Goal: Task Accomplishment & Management: Manage account settings

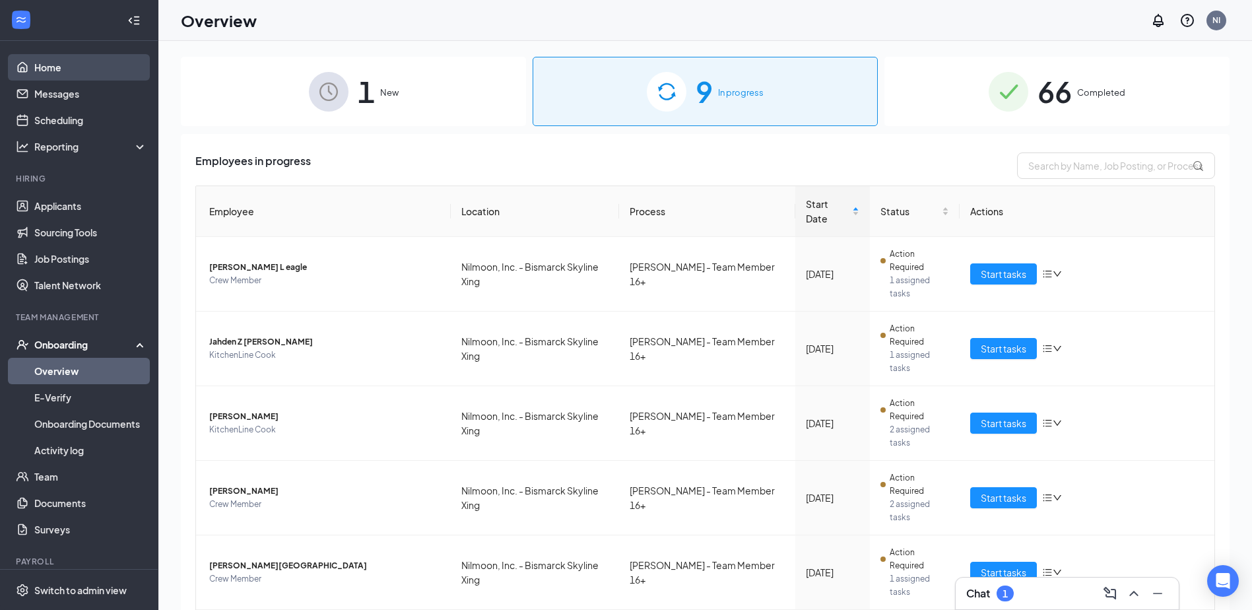
click at [81, 69] on link "Home" at bounding box center [90, 67] width 113 height 26
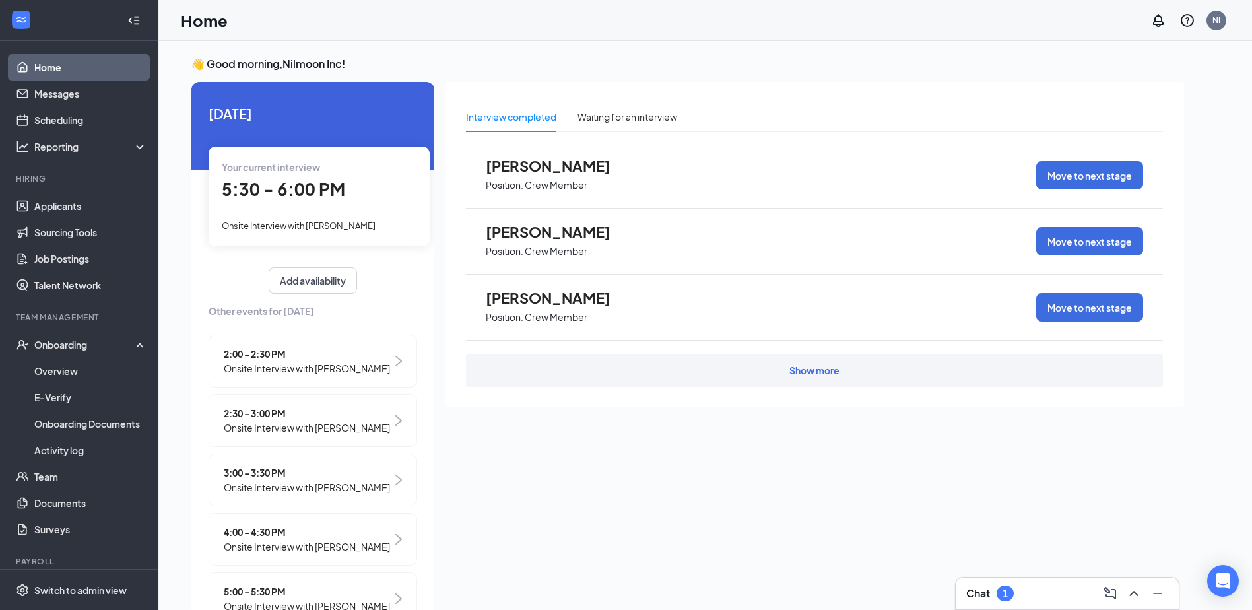
click at [322, 202] on div "5:30 - 6:00 PM" at bounding box center [319, 189] width 195 height 27
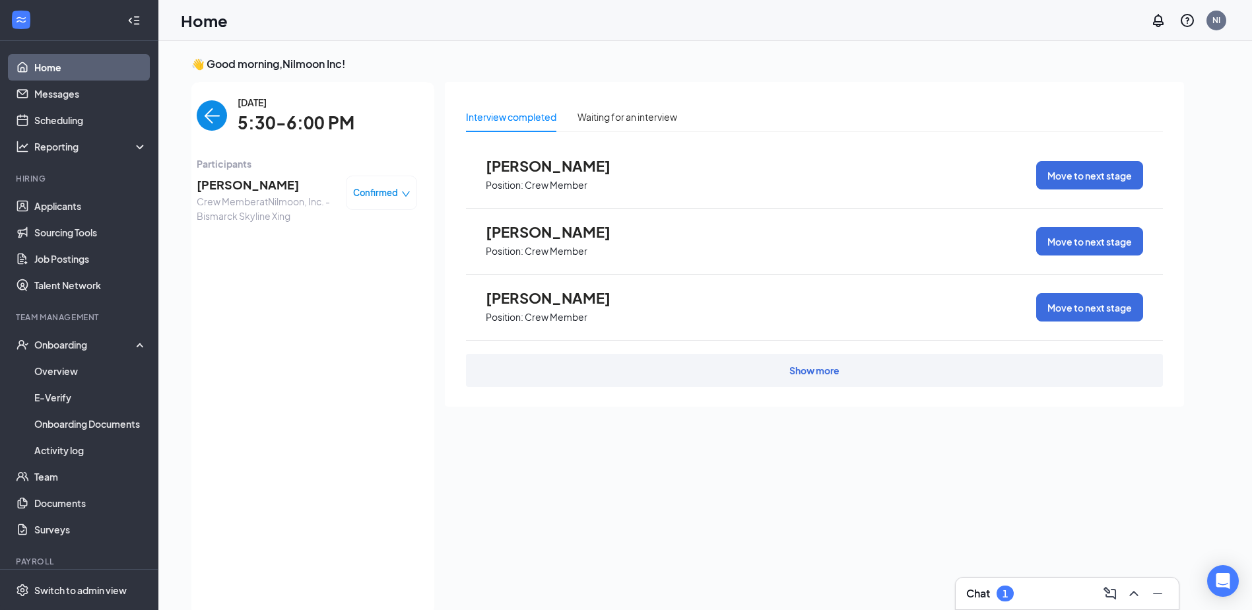
scroll to position [5, 0]
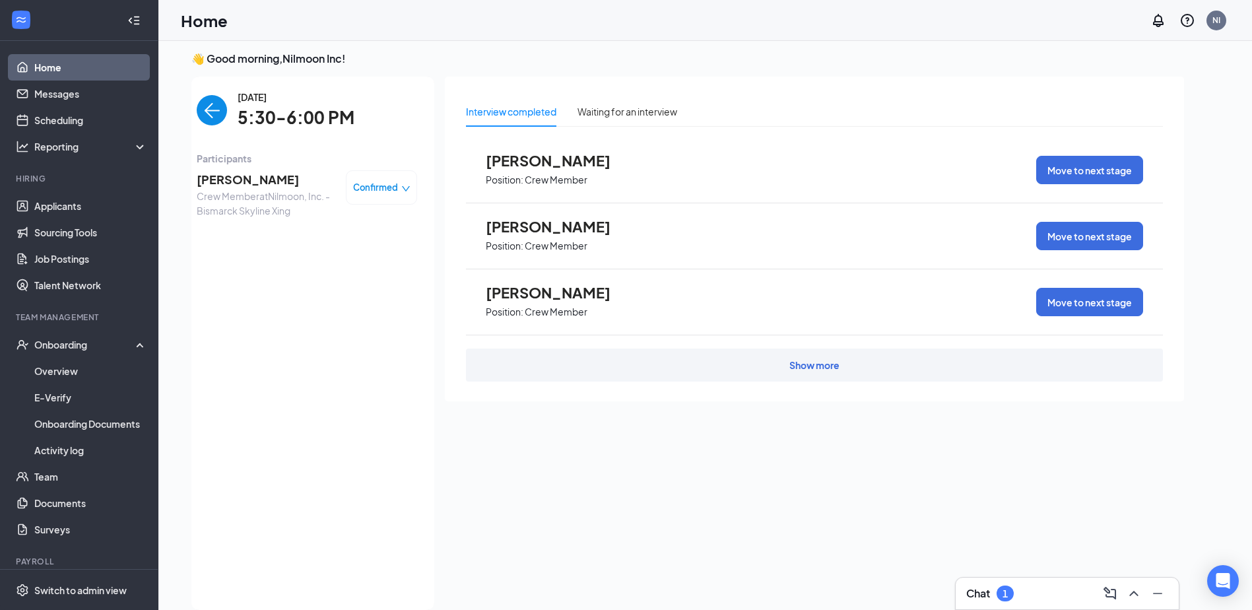
click at [252, 186] on span "[PERSON_NAME]" at bounding box center [266, 179] width 139 height 18
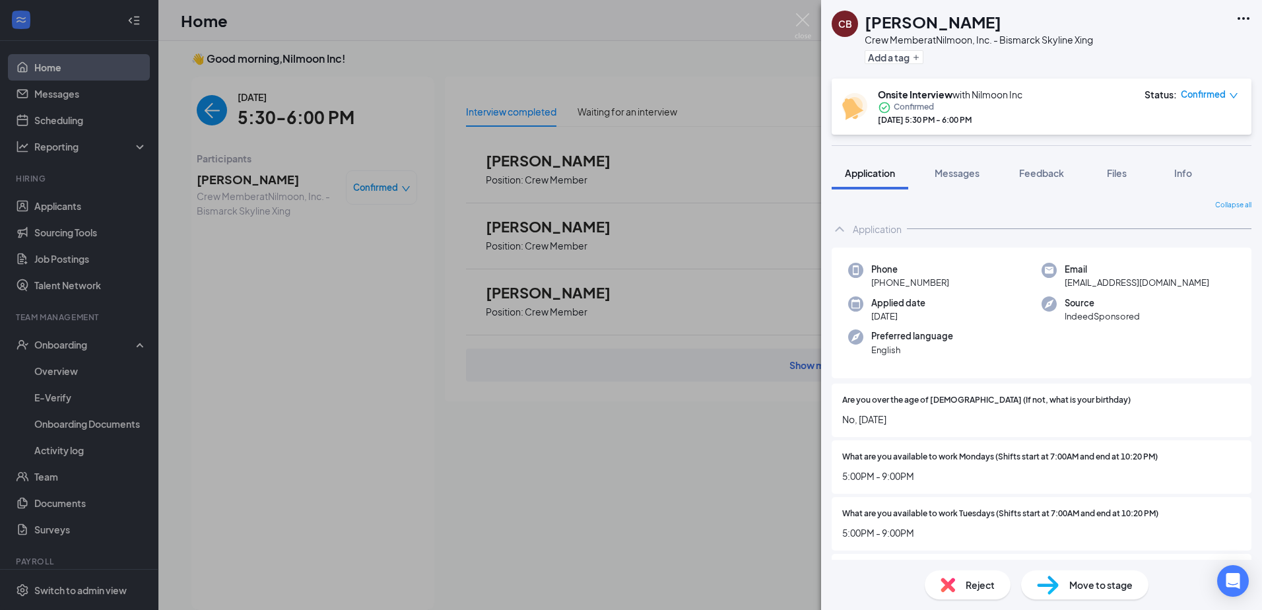
click at [554, 432] on div "CB [PERSON_NAME] Crew Member at Nilmoon, Inc. - Bismarck Skyline Xing Add a tag…" at bounding box center [631, 305] width 1262 height 610
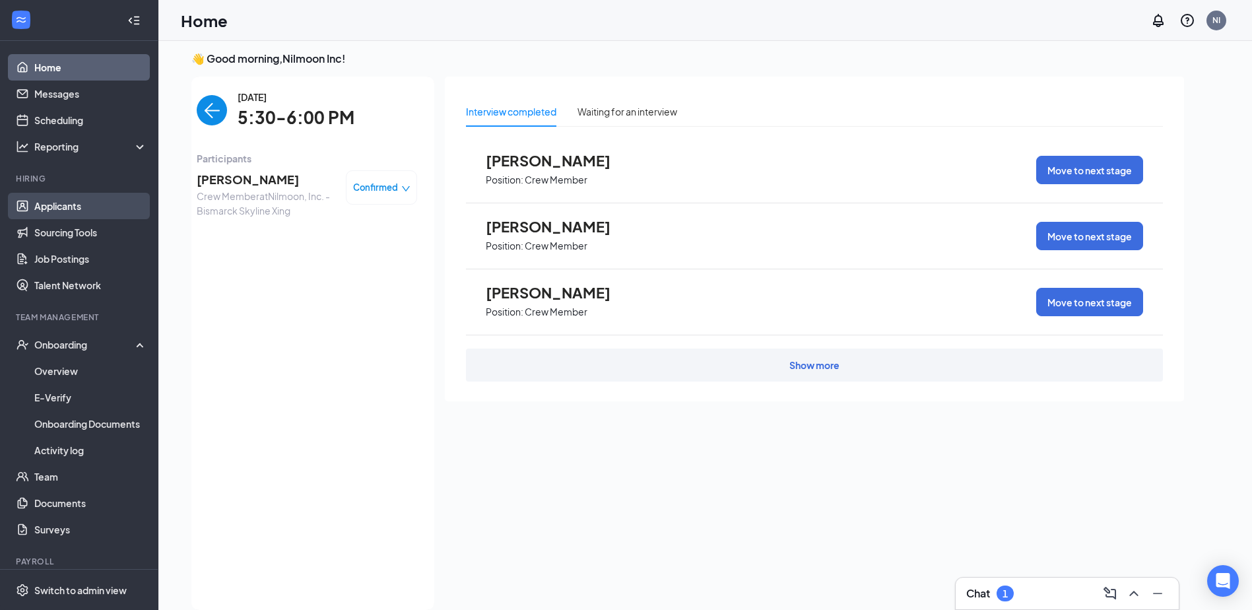
click at [81, 214] on link "Applicants" at bounding box center [90, 206] width 113 height 26
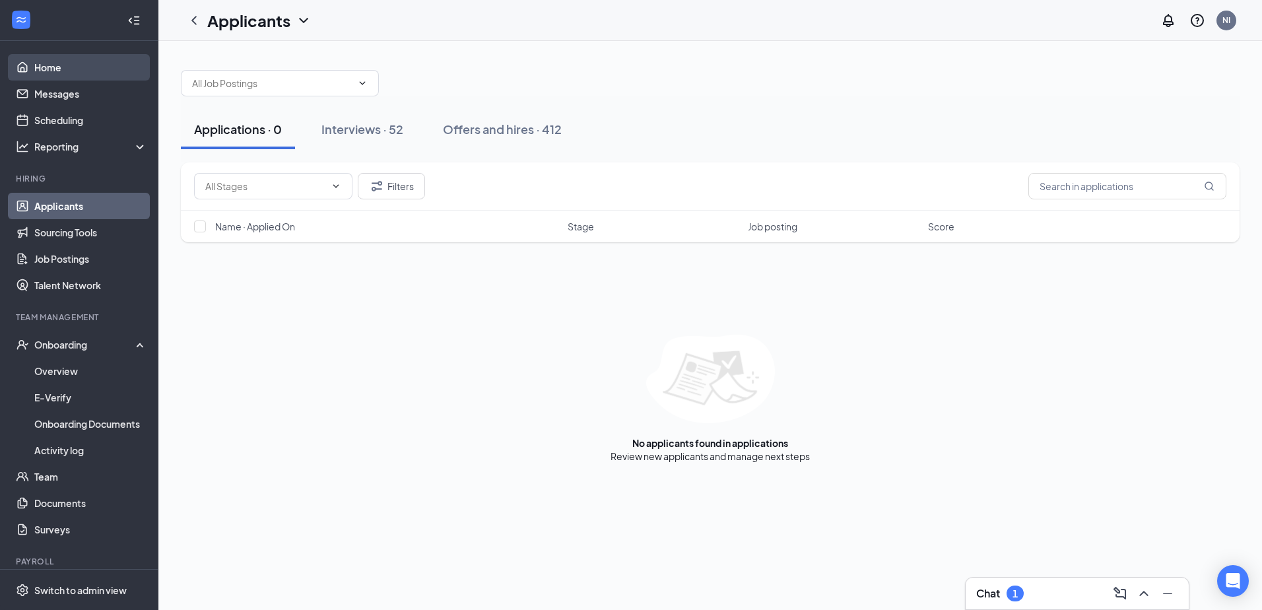
click at [105, 69] on link "Home" at bounding box center [90, 67] width 113 height 26
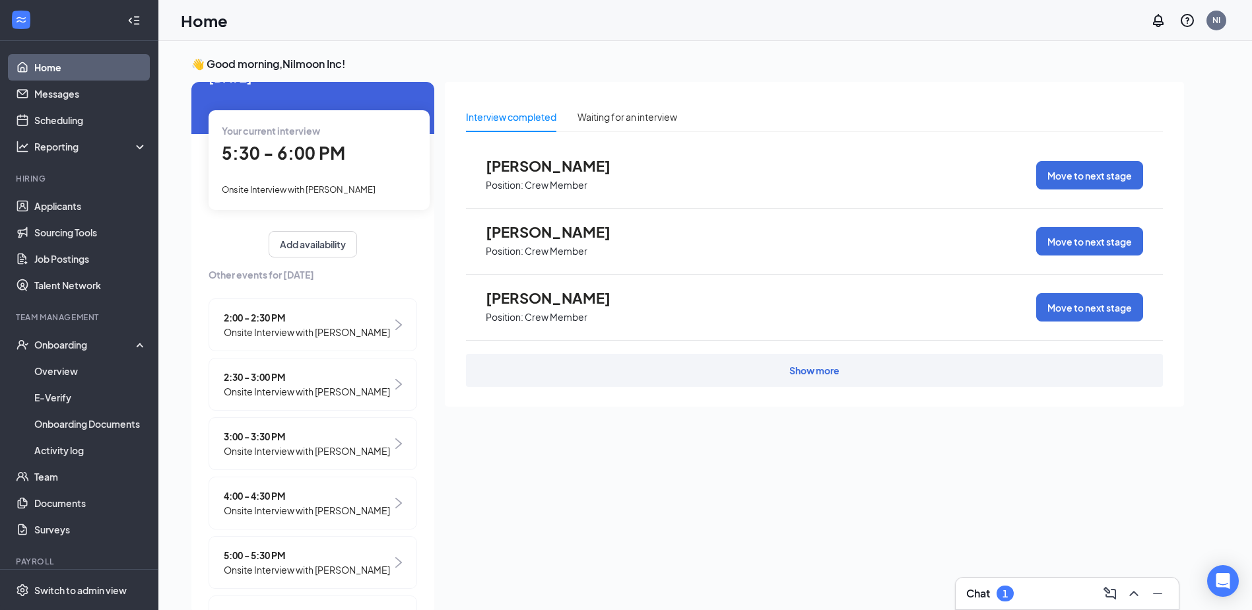
scroll to position [66, 0]
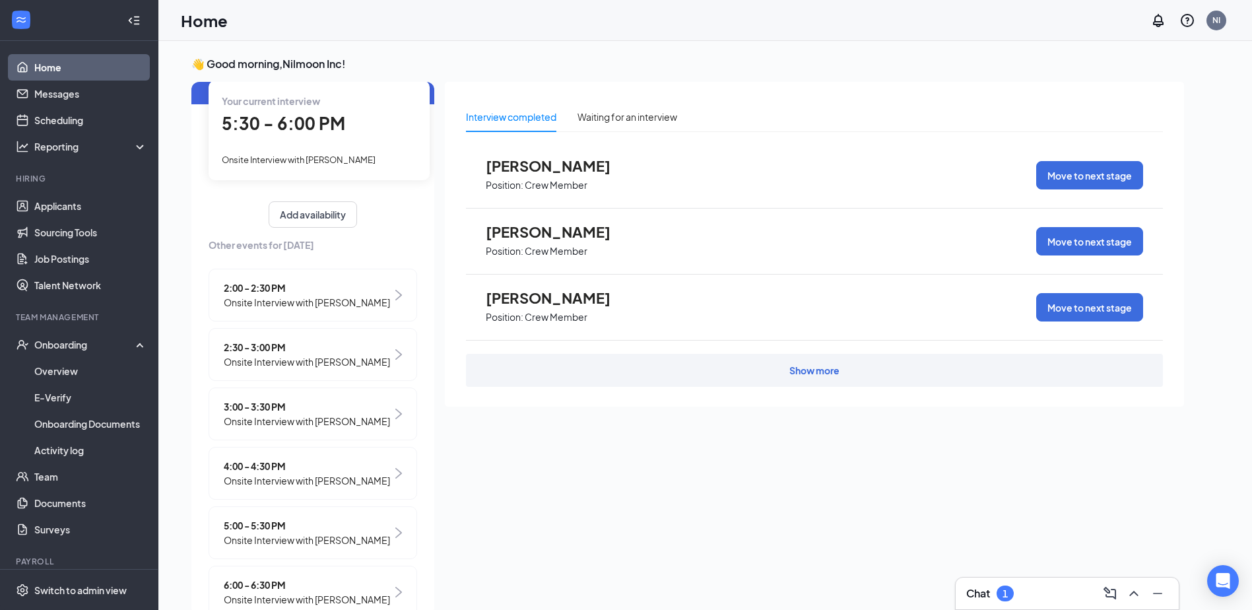
click at [340, 405] on span "3:00 - 3:30 PM" at bounding box center [307, 406] width 166 height 15
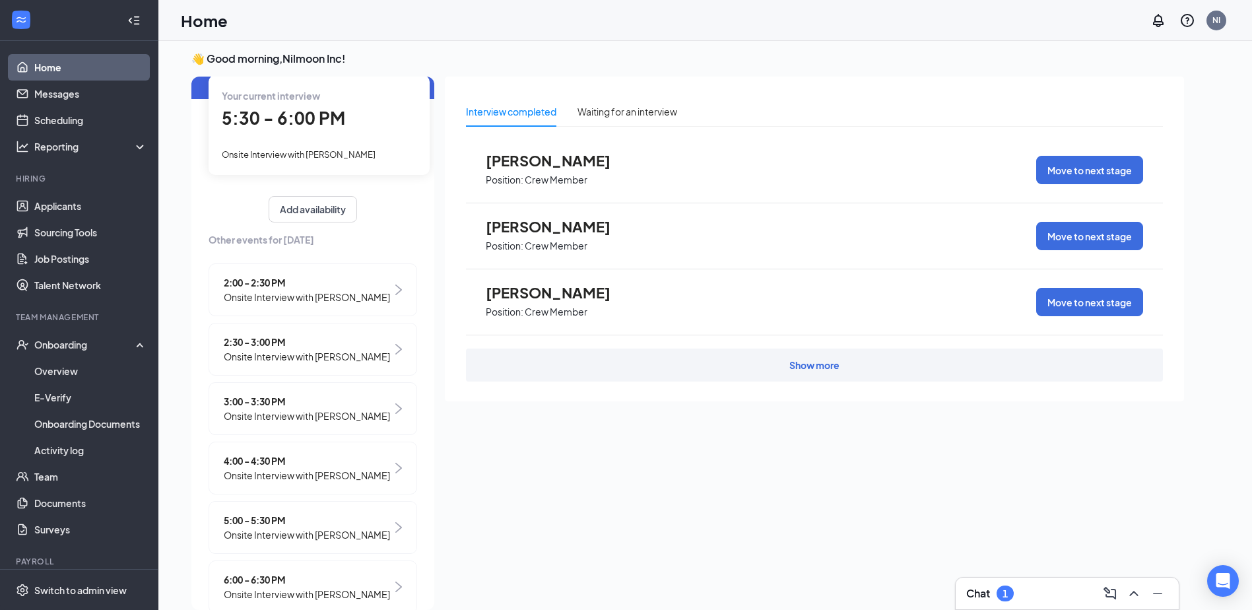
scroll to position [0, 0]
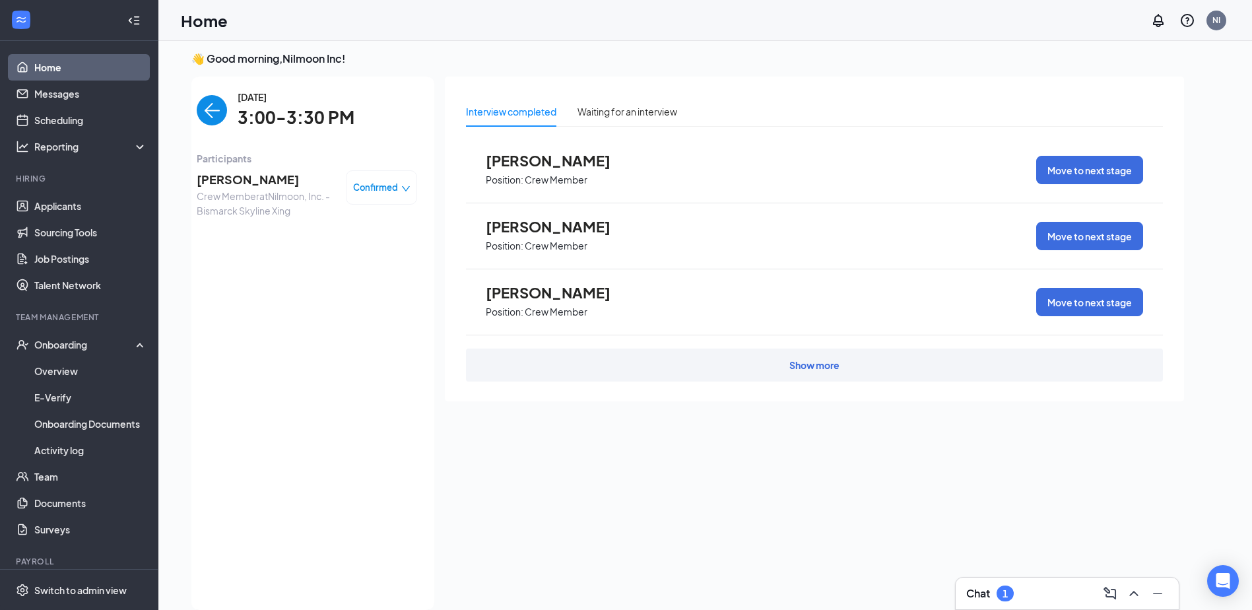
click at [248, 180] on span "[PERSON_NAME]" at bounding box center [266, 179] width 139 height 18
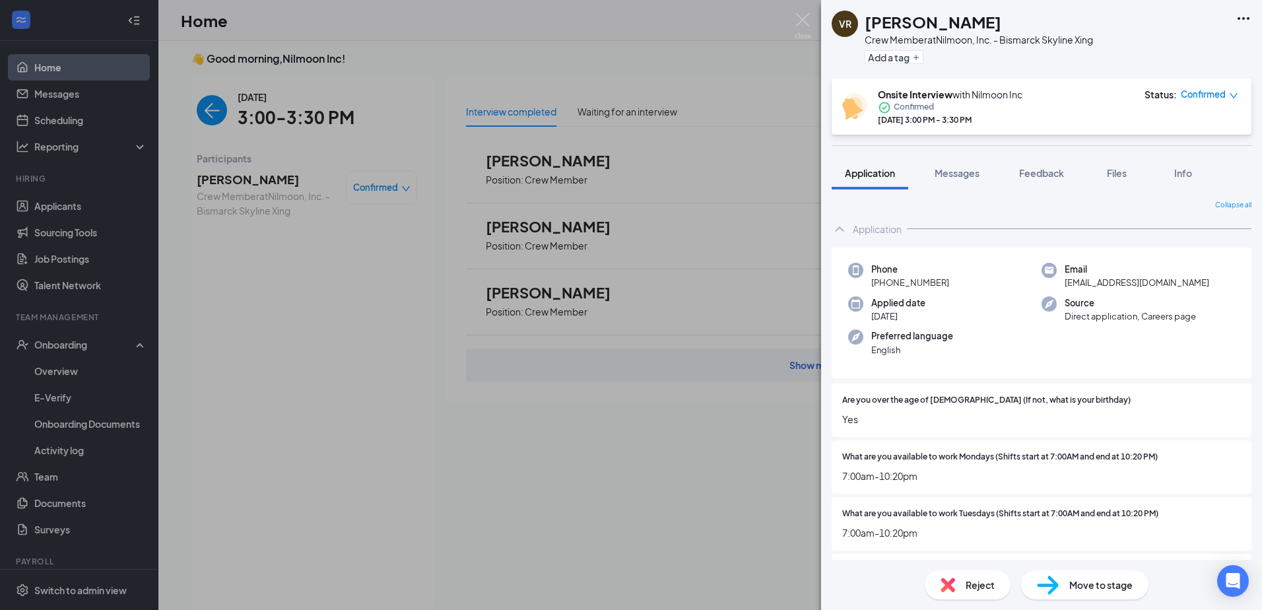
click at [956, 579] on div "Reject" at bounding box center [968, 584] width 86 height 29
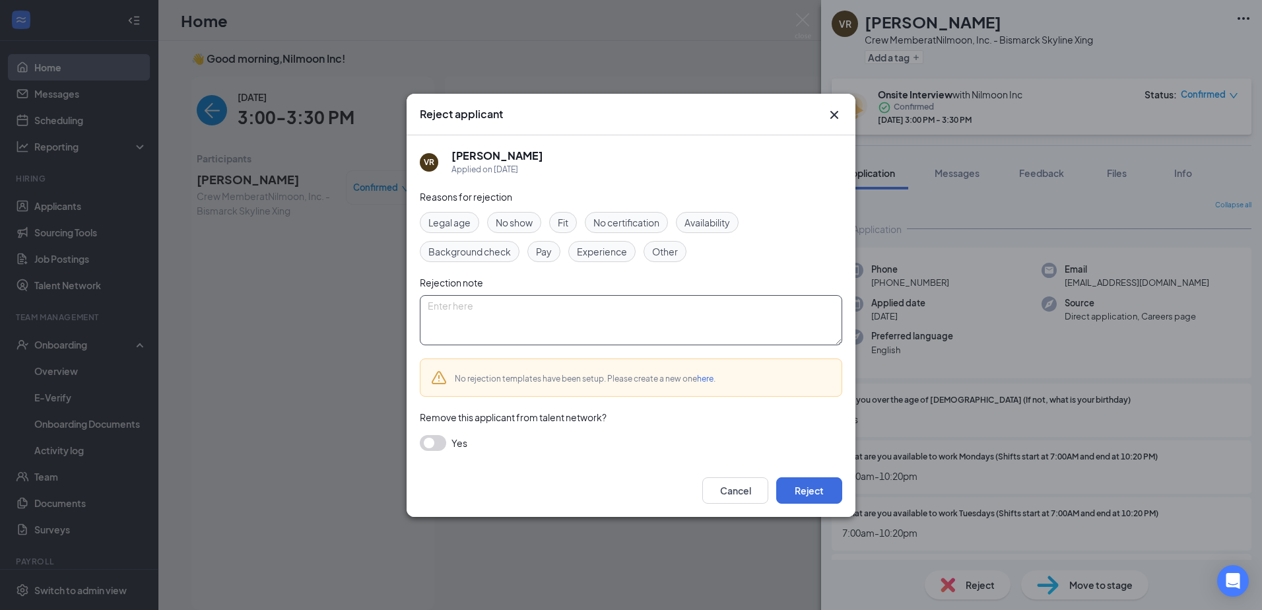
click at [558, 331] on textarea at bounding box center [631, 320] width 422 height 50
click at [670, 256] on span "Other" at bounding box center [665, 251] width 26 height 15
click at [513, 221] on span "No show" at bounding box center [514, 222] width 37 height 15
click at [781, 323] on textarea at bounding box center [631, 320] width 422 height 50
type textarea "Got hired by another business"
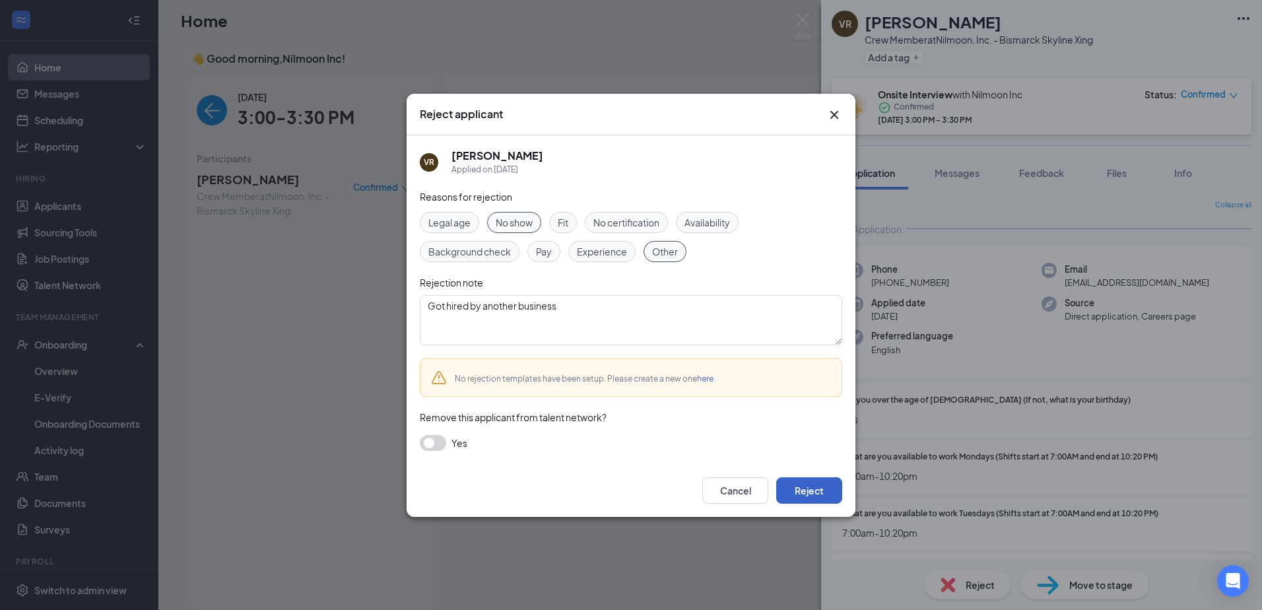
click at [824, 477] on button "Reject" at bounding box center [809, 490] width 66 height 26
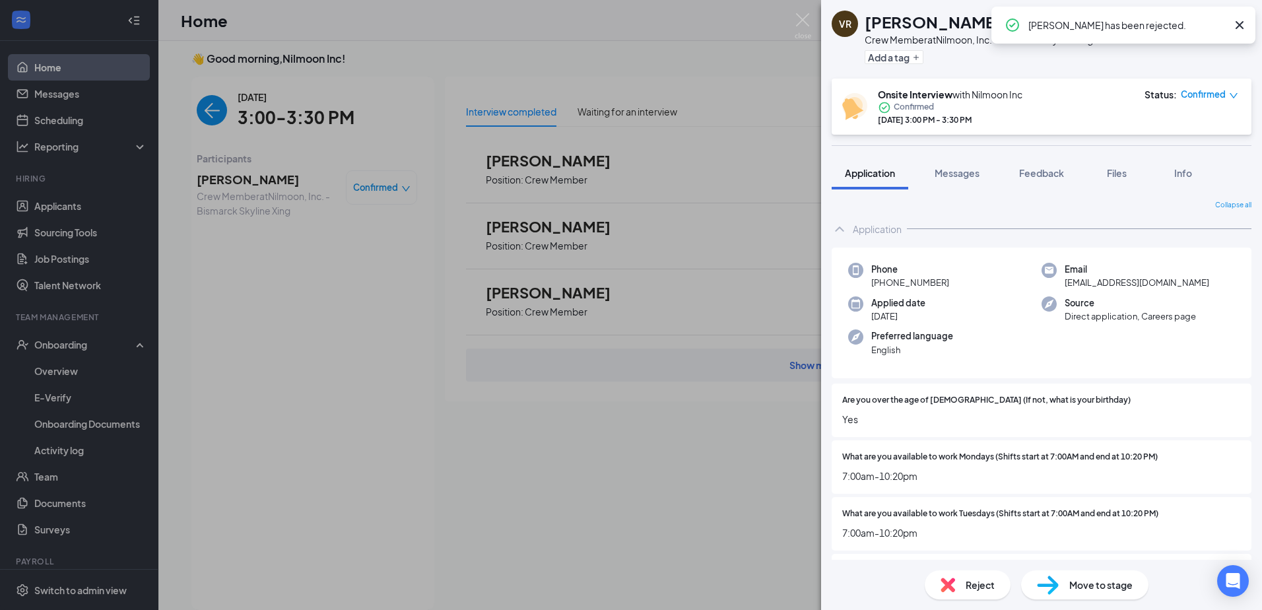
click at [335, 265] on div "VR [PERSON_NAME] Crew Member at Nilmoon, Inc. - Bismarck Skyline Xing Add a tag…" at bounding box center [631, 305] width 1262 height 610
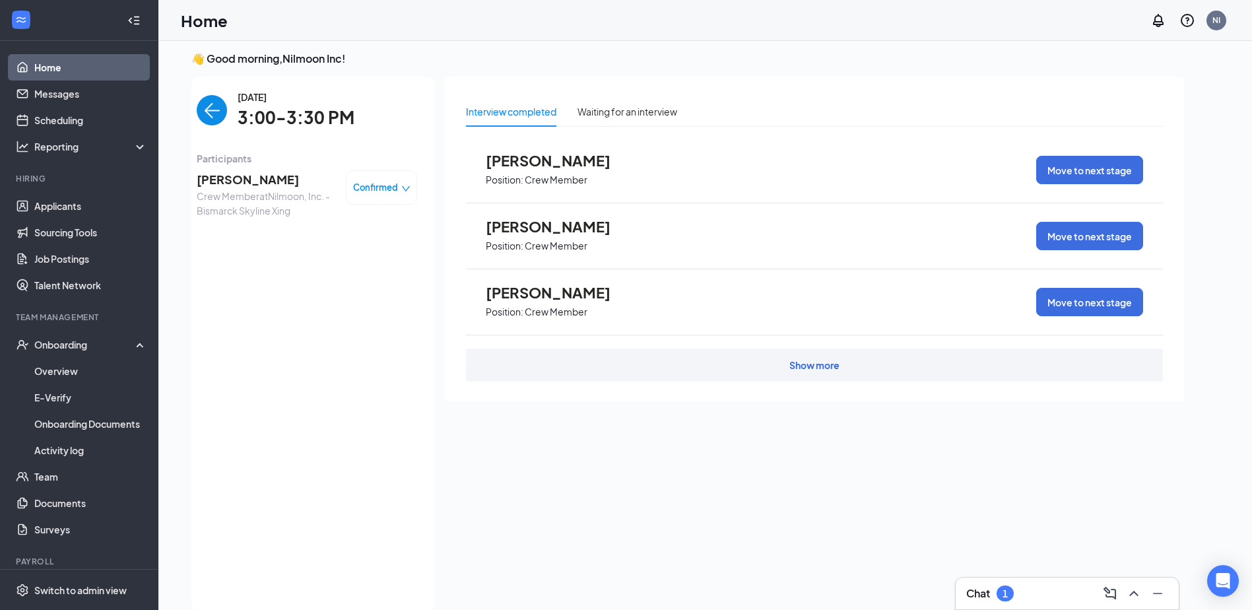
click at [51, 63] on link "Home" at bounding box center [90, 67] width 113 height 26
click at [110, 65] on link "Home" at bounding box center [90, 67] width 113 height 26
click at [214, 108] on img "back-button" at bounding box center [212, 110] width 30 height 30
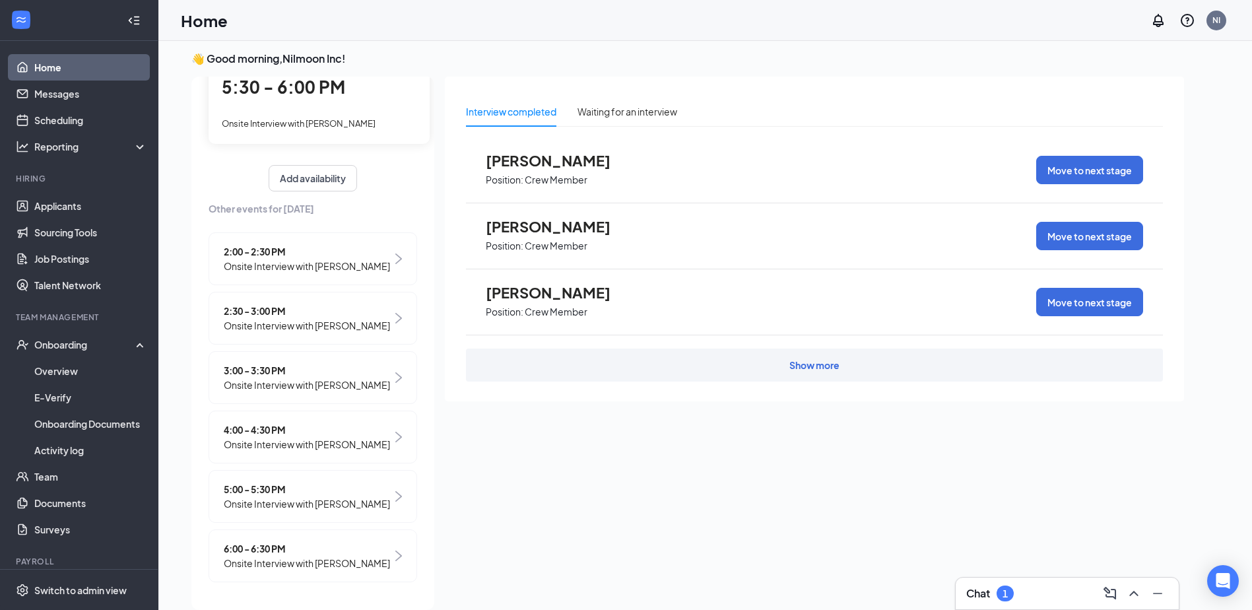
scroll to position [126, 0]
click at [341, 496] on span "Onsite Interview with [PERSON_NAME]" at bounding box center [307, 503] width 166 height 15
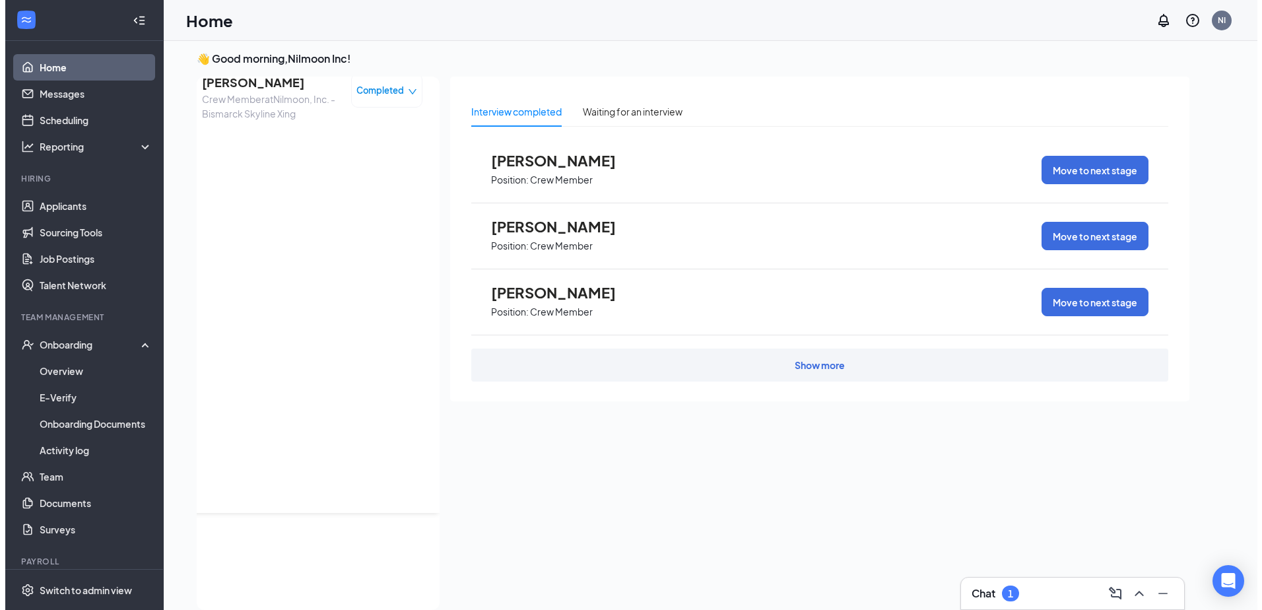
scroll to position [0, 0]
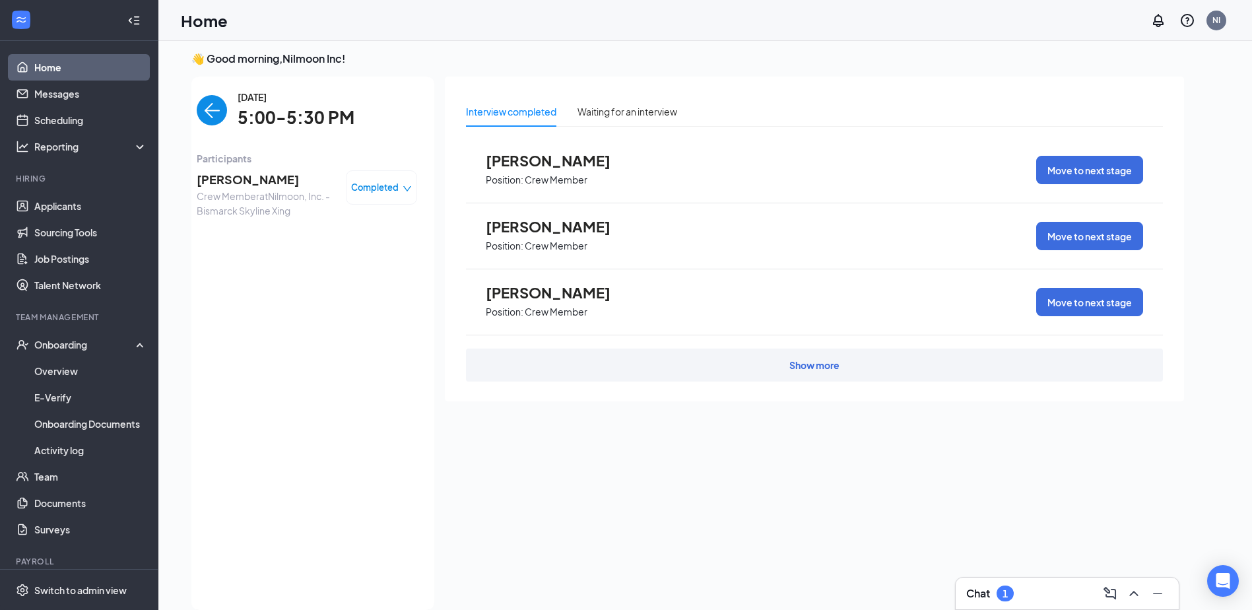
click at [244, 181] on span "[PERSON_NAME]" at bounding box center [266, 179] width 139 height 18
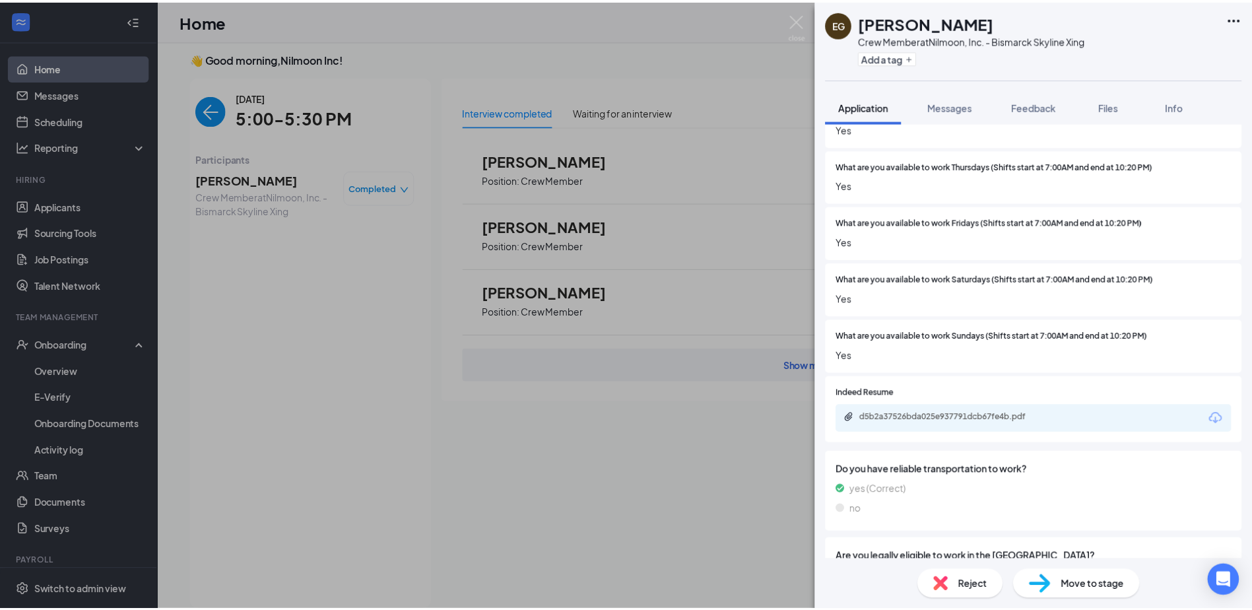
scroll to position [396, 0]
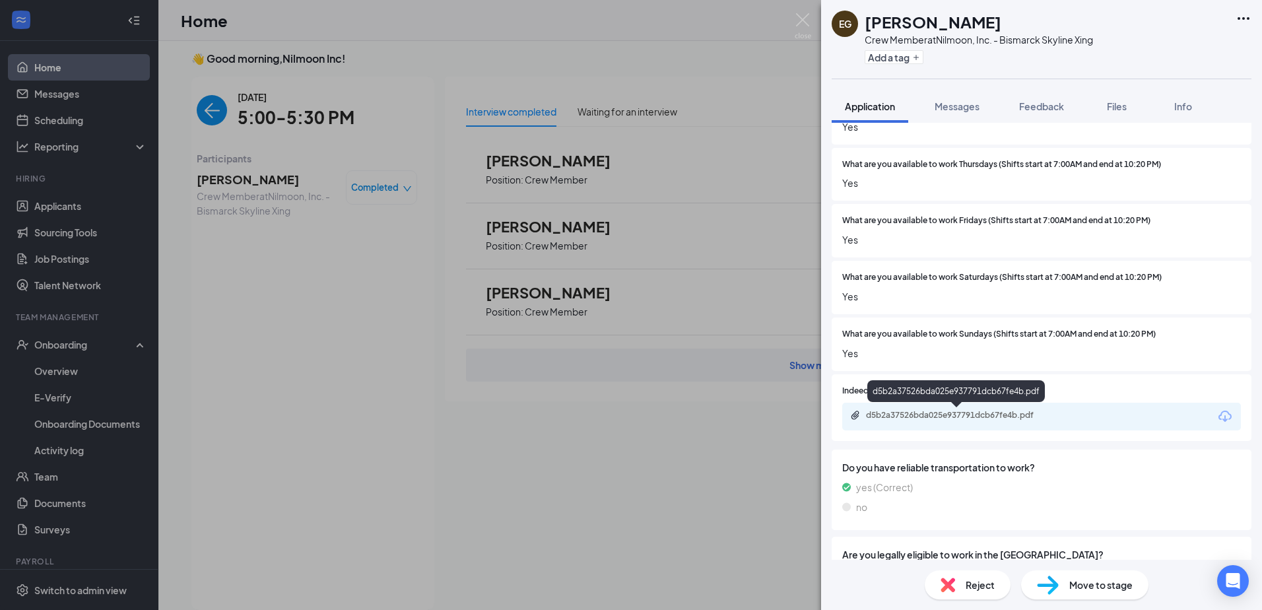
click at [966, 419] on div "d5b2a37526bda025e937791dcb67fe4b.pdf" at bounding box center [958, 415] width 185 height 11
click at [1100, 584] on span "Move to stage" at bounding box center [1100, 585] width 63 height 15
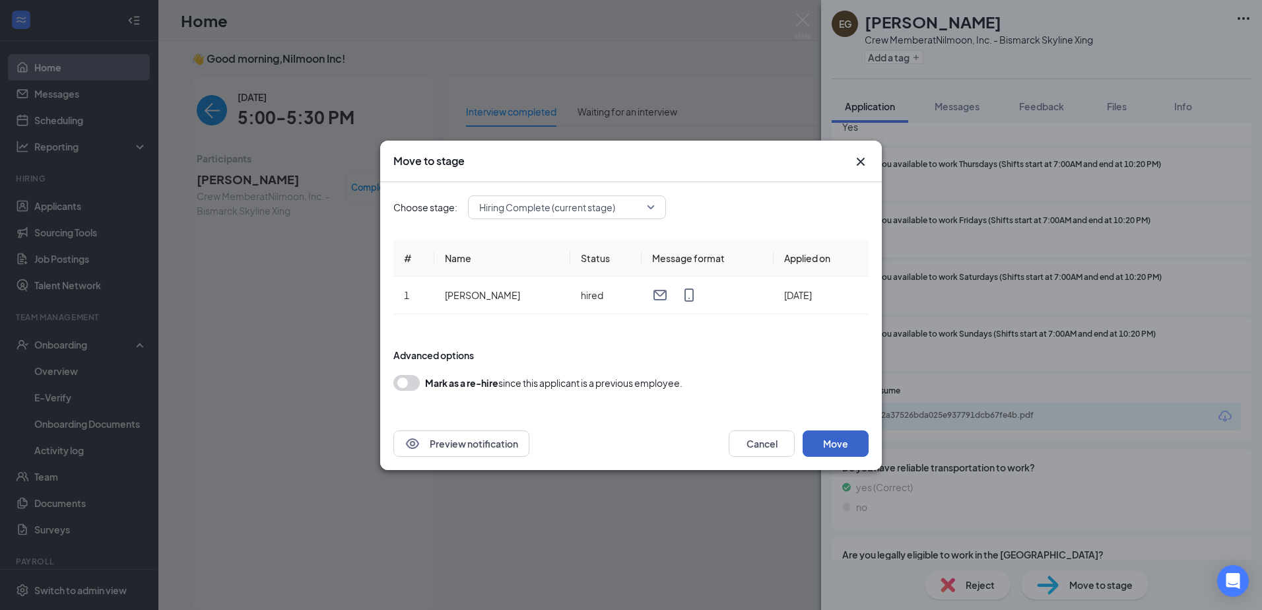
click at [821, 441] on button "Move" at bounding box center [836, 443] width 66 height 26
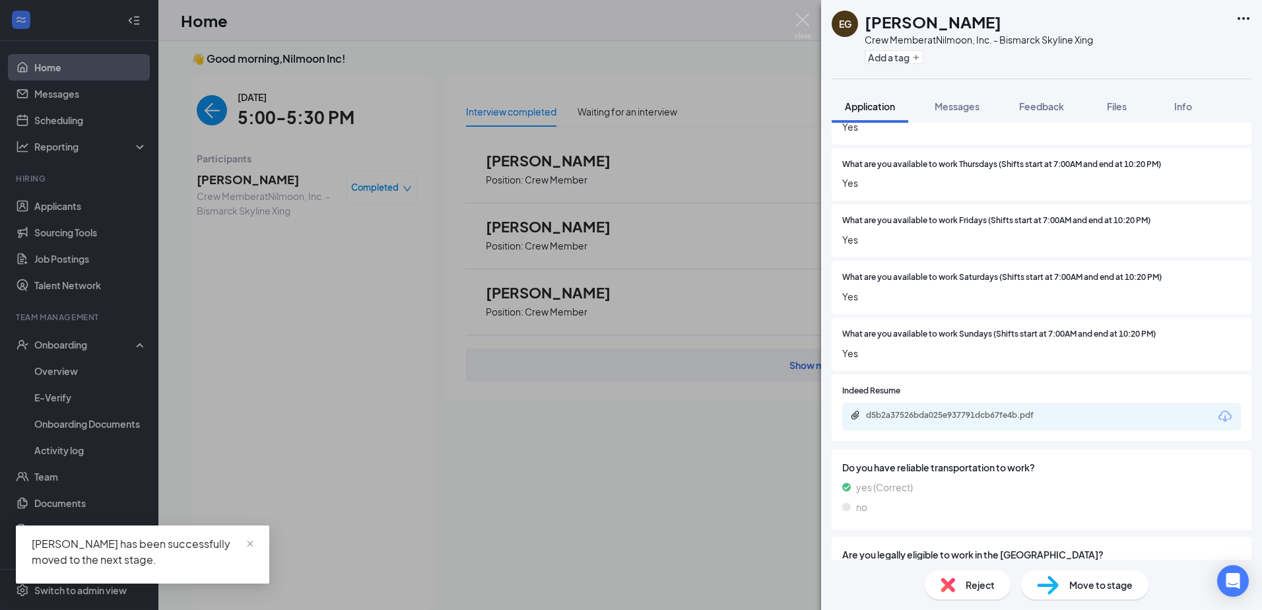
click at [259, 477] on div "EG [PERSON_NAME] Crew Member at Nilmoon, Inc. - Bismarck Skyline Xing Add a tag…" at bounding box center [631, 305] width 1262 height 610
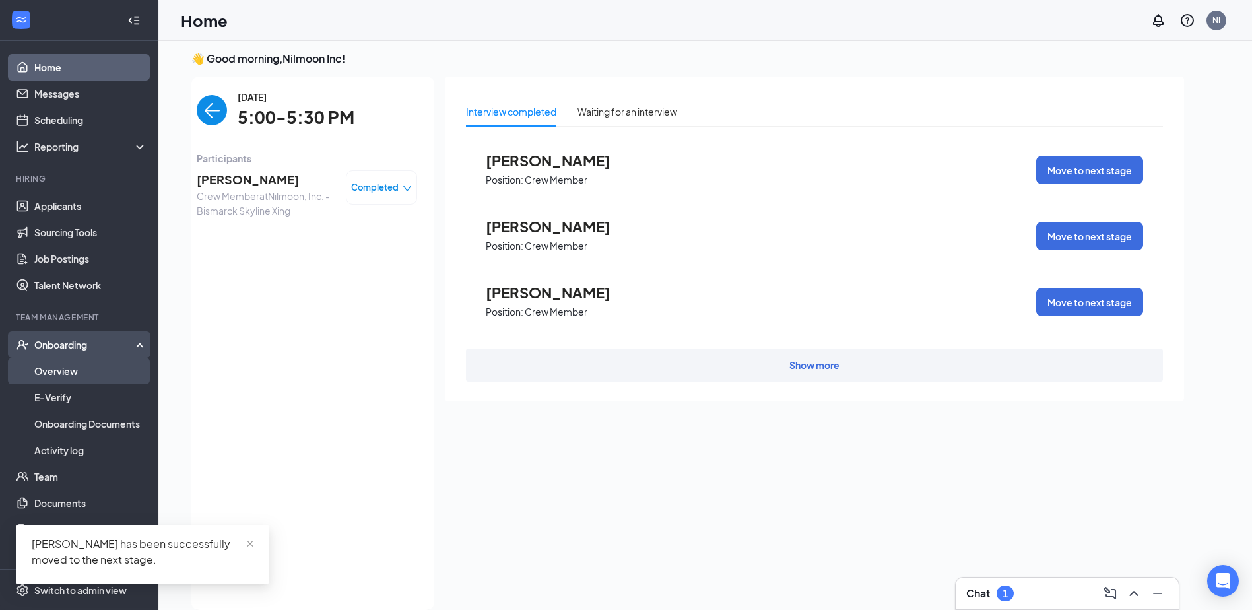
click at [90, 376] on link "Overview" at bounding box center [90, 371] width 113 height 26
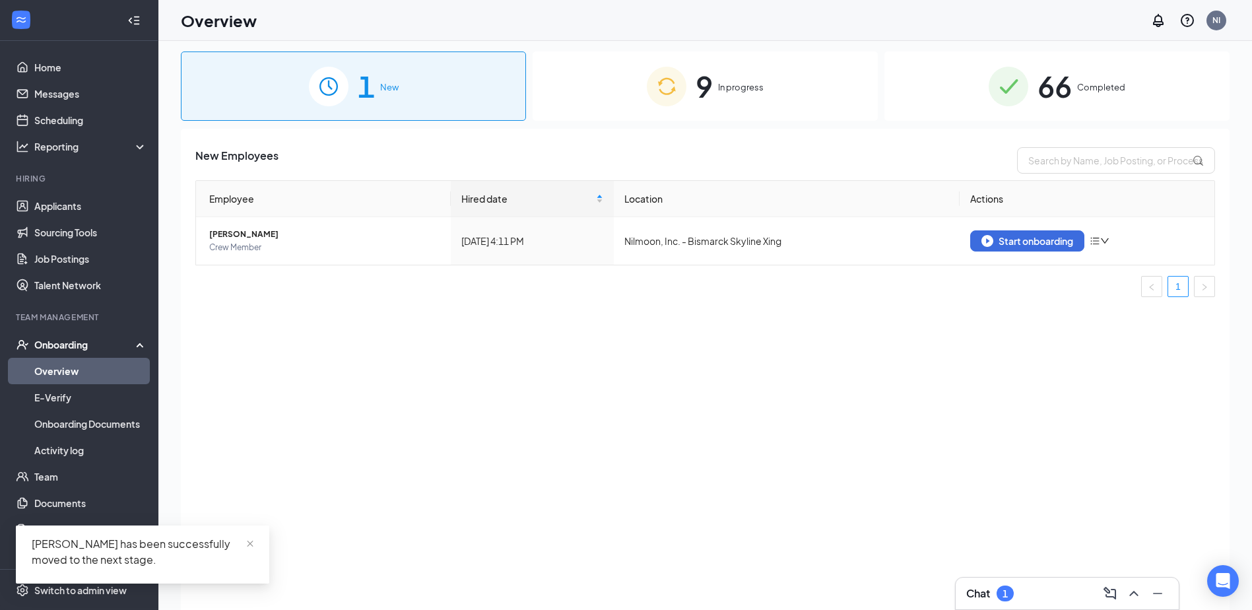
click at [360, 77] on span "1" at bounding box center [366, 86] width 17 height 46
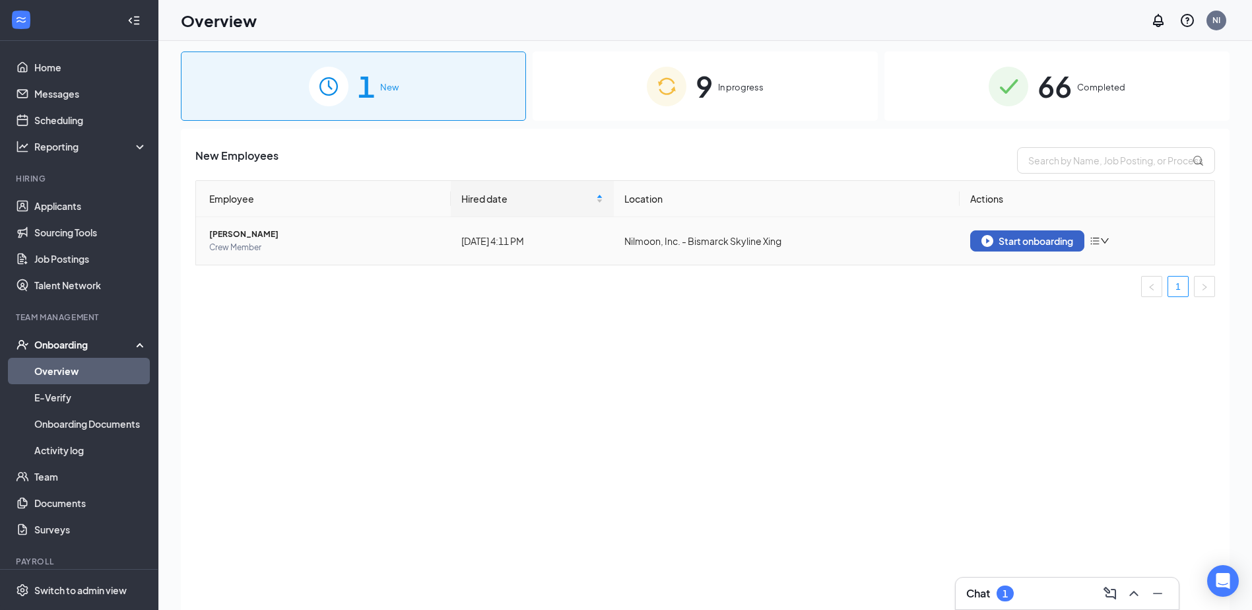
click at [1022, 244] on div "Start onboarding" at bounding box center [1027, 241] width 92 height 12
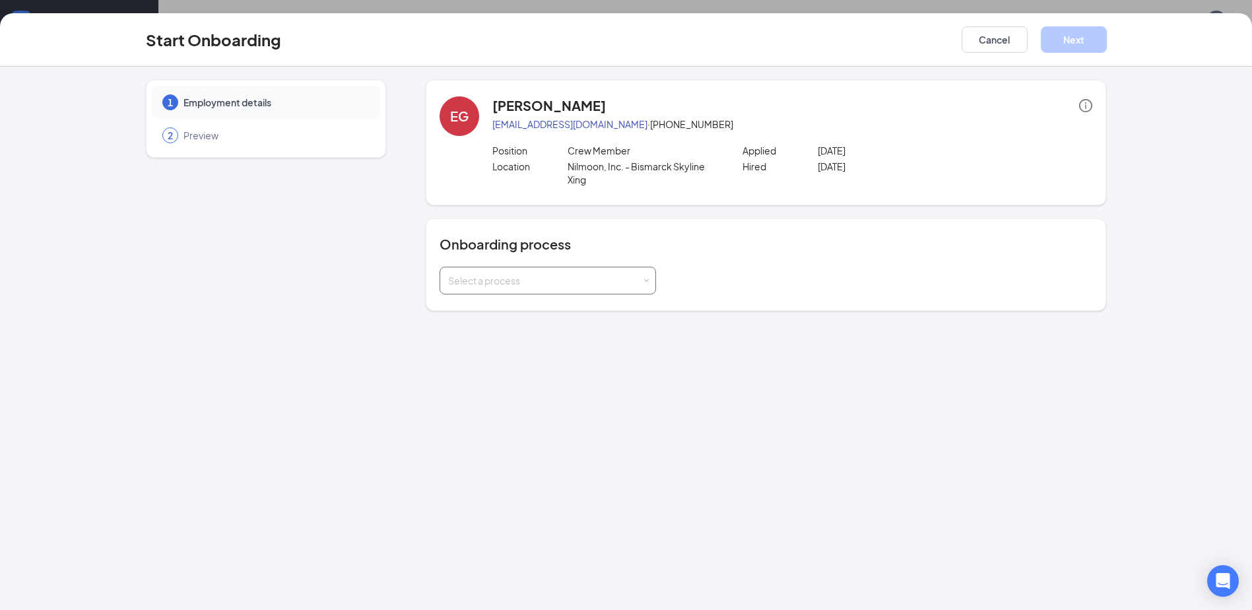
click at [511, 283] on div "Select a process" at bounding box center [544, 280] width 193 height 13
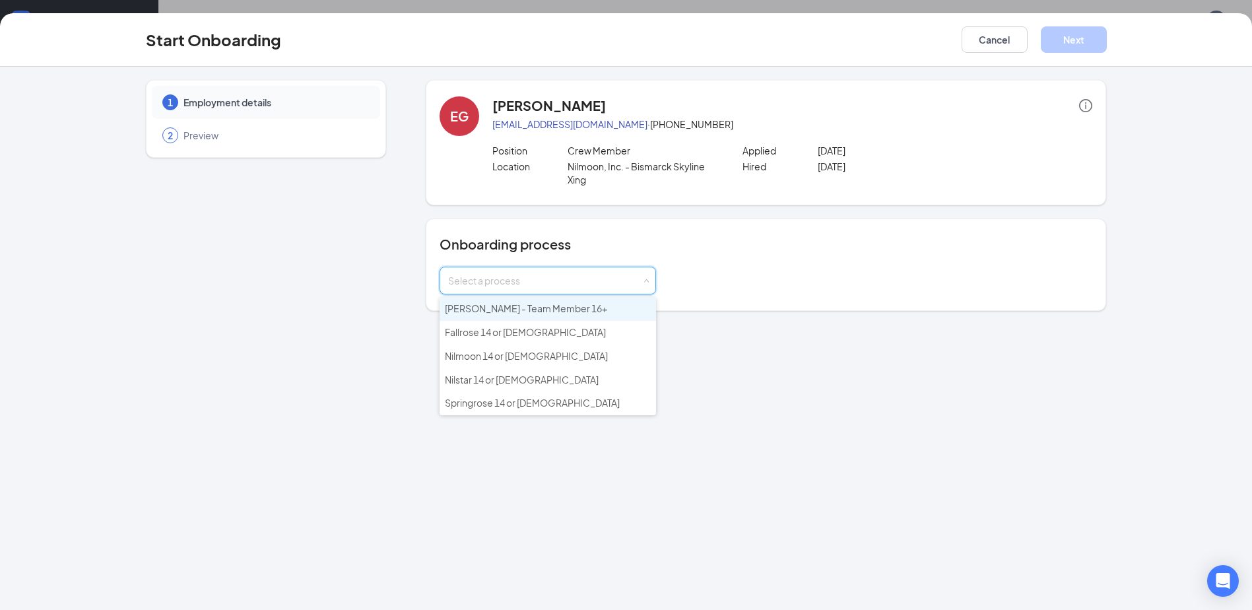
click at [528, 314] on span "[PERSON_NAME] - Team Member 16+" at bounding box center [526, 308] width 162 height 12
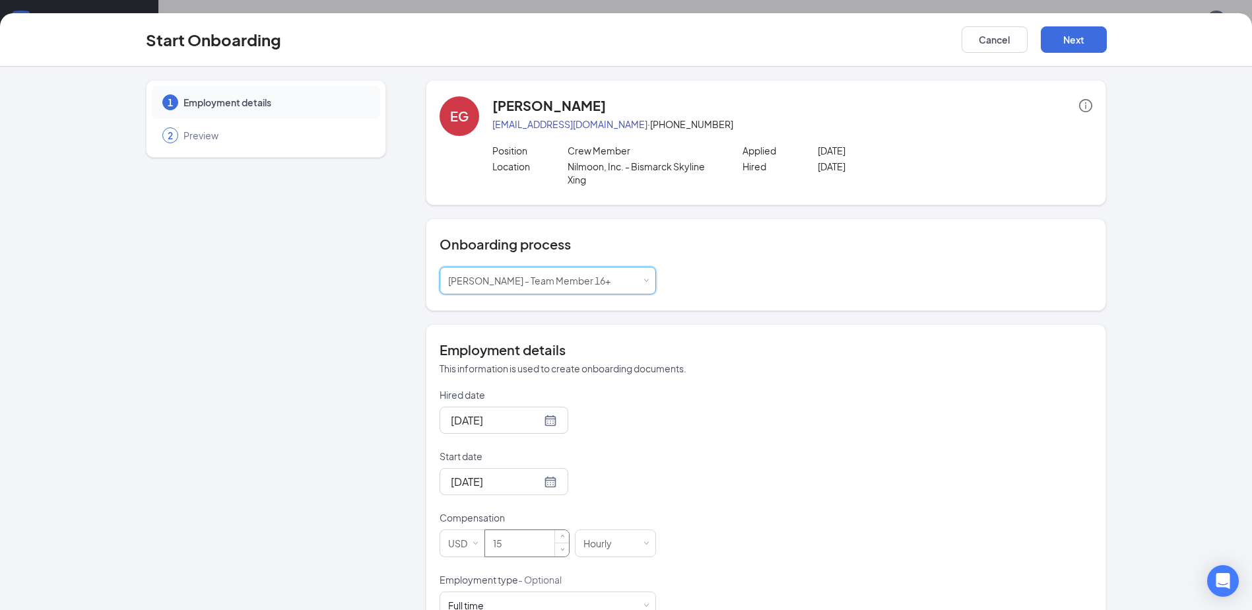
click at [529, 535] on input "15" at bounding box center [527, 543] width 84 height 26
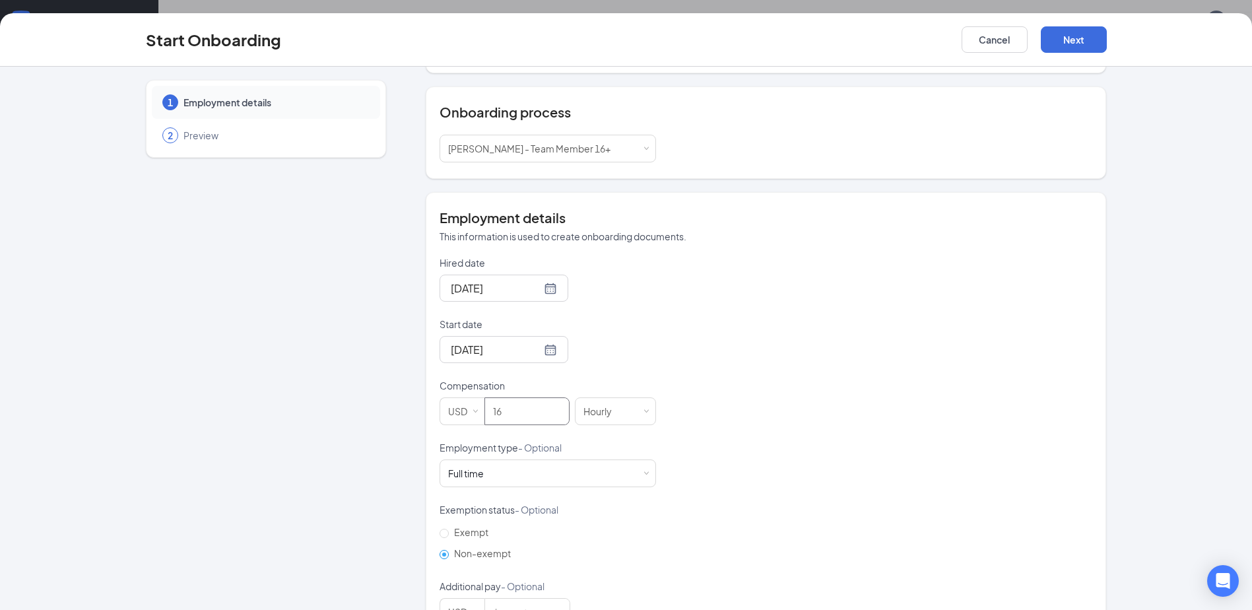
scroll to position [178, 0]
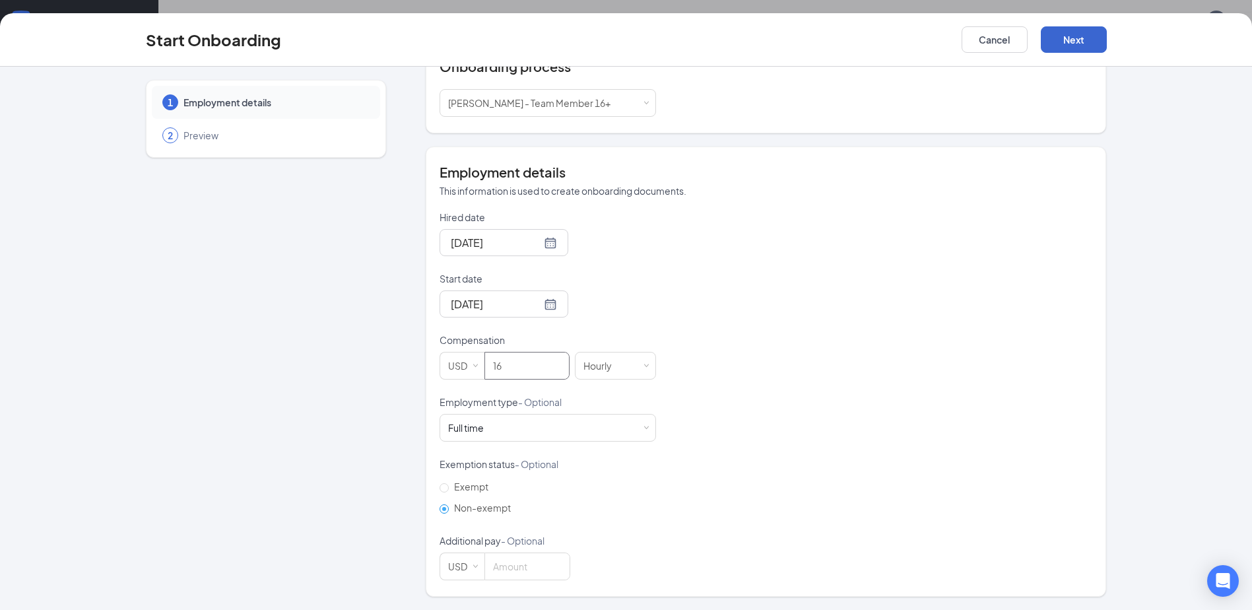
type input "16"
click at [1073, 34] on button "Next" at bounding box center [1074, 39] width 66 height 26
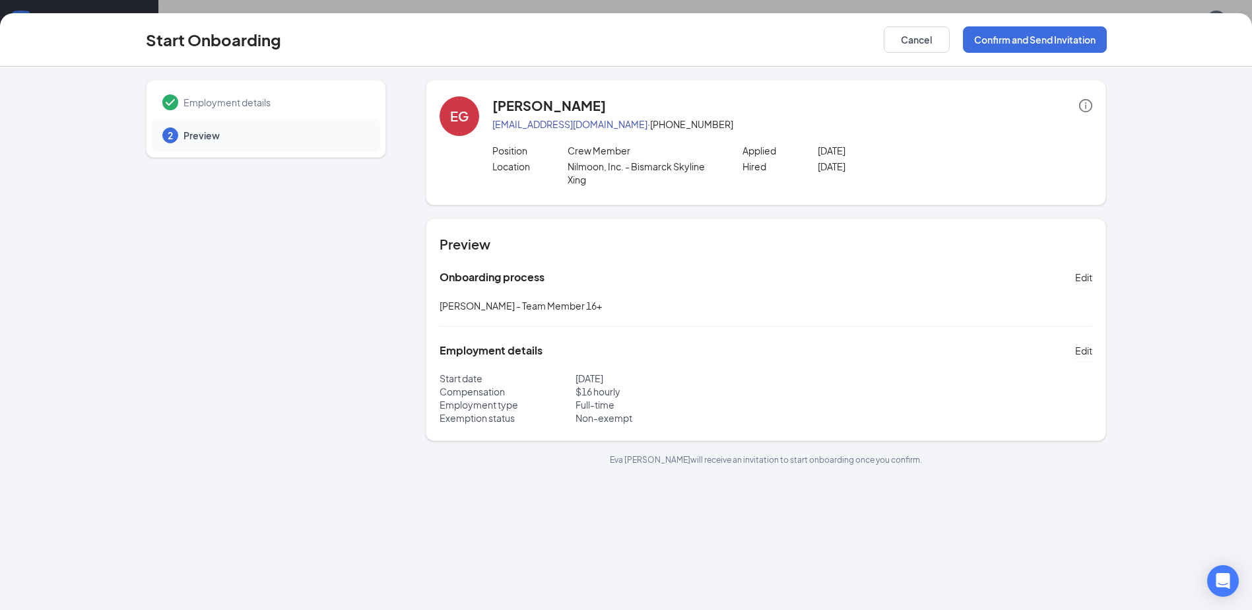
scroll to position [0, 0]
click at [1011, 32] on button "Confirm and Send Invitation" at bounding box center [1035, 39] width 144 height 26
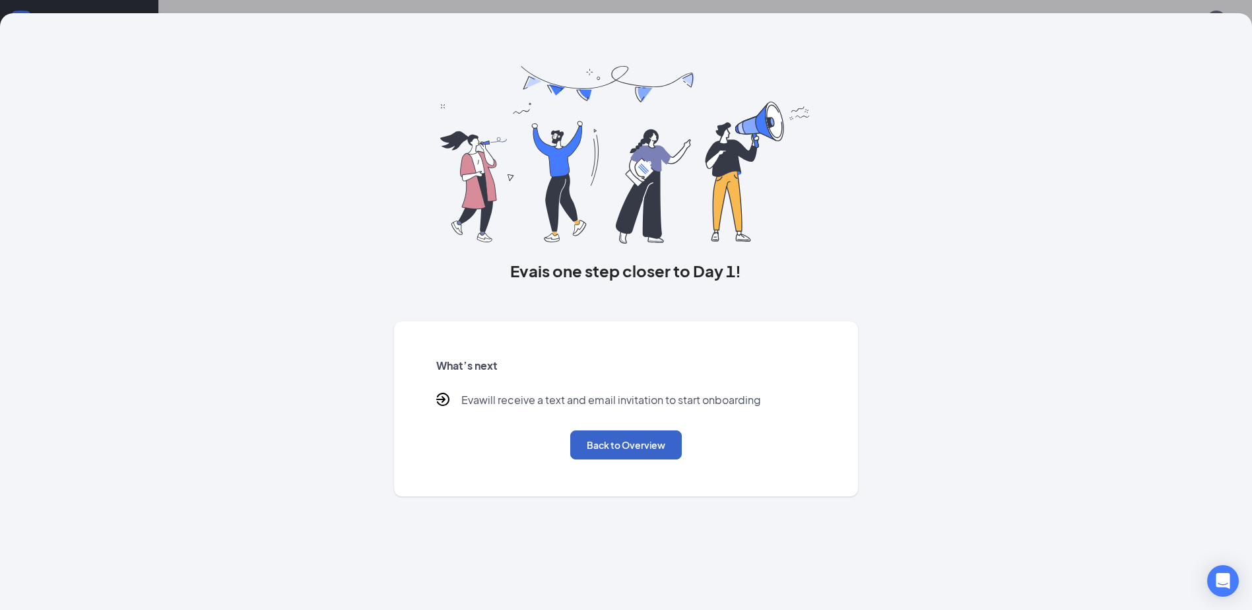
click at [648, 438] on button "Back to Overview" at bounding box center [626, 444] width 112 height 29
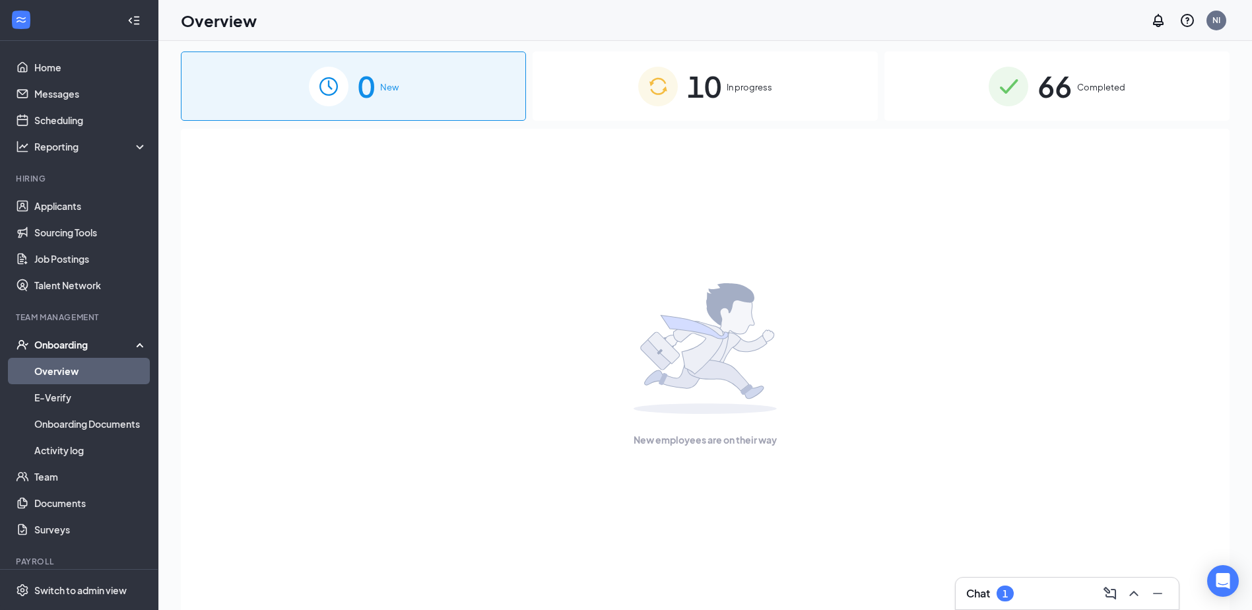
click at [653, 102] on img at bounding box center [658, 87] width 40 height 40
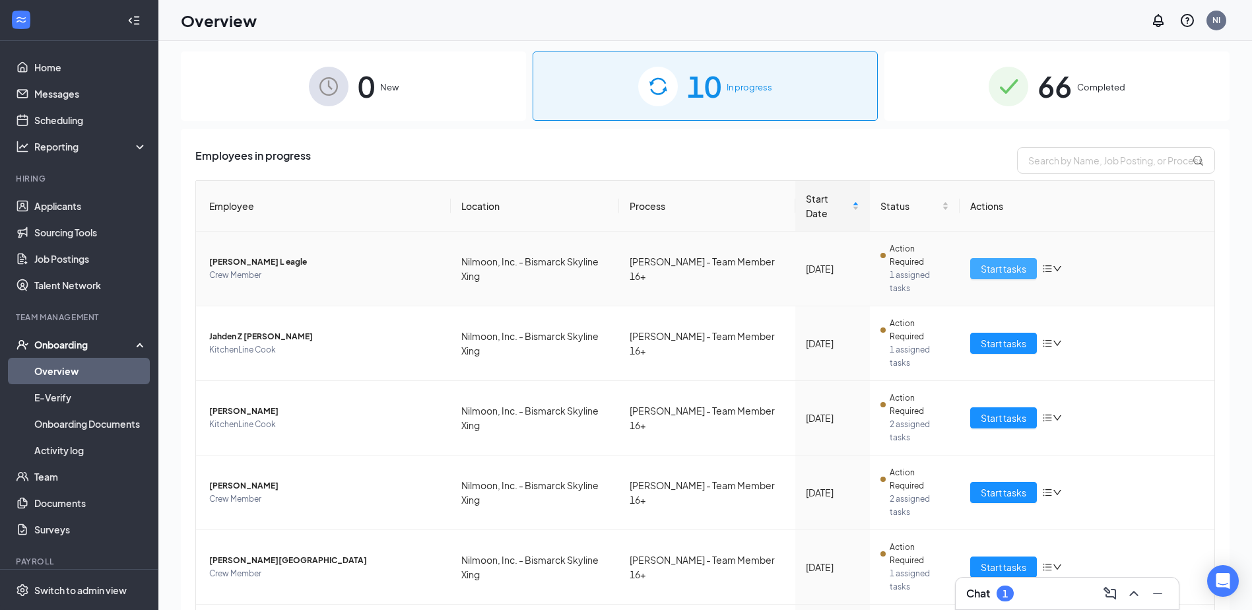
click at [970, 258] on button "Start tasks" at bounding box center [1003, 268] width 67 height 21
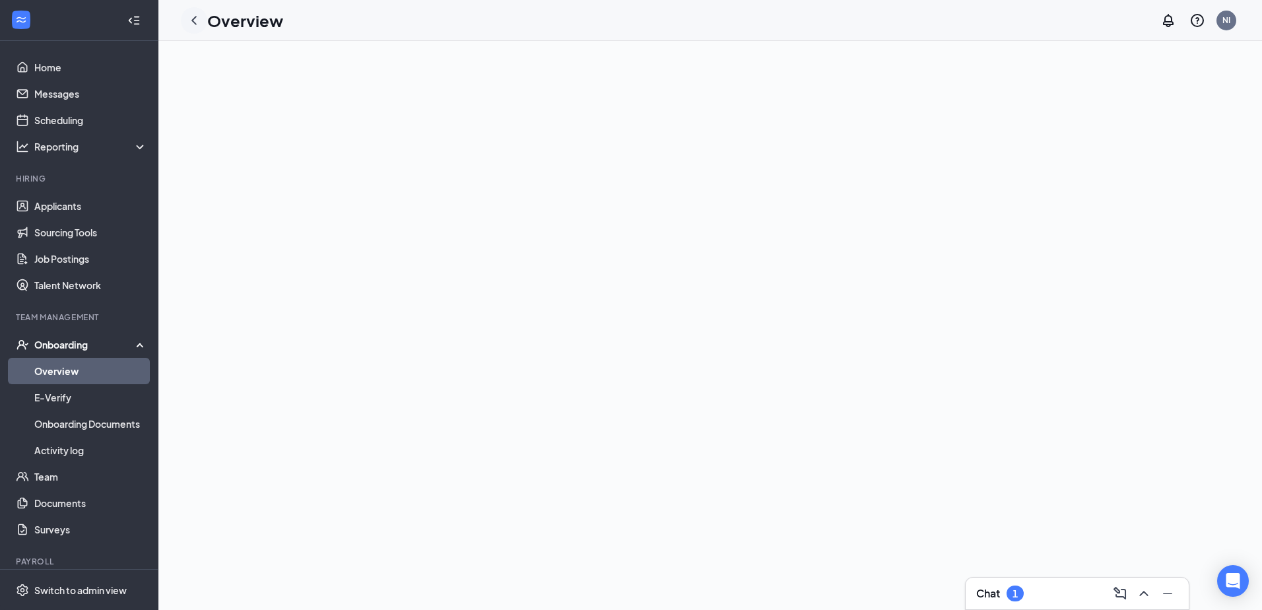
click at [197, 23] on icon "ChevronLeft" at bounding box center [194, 21] width 16 height 16
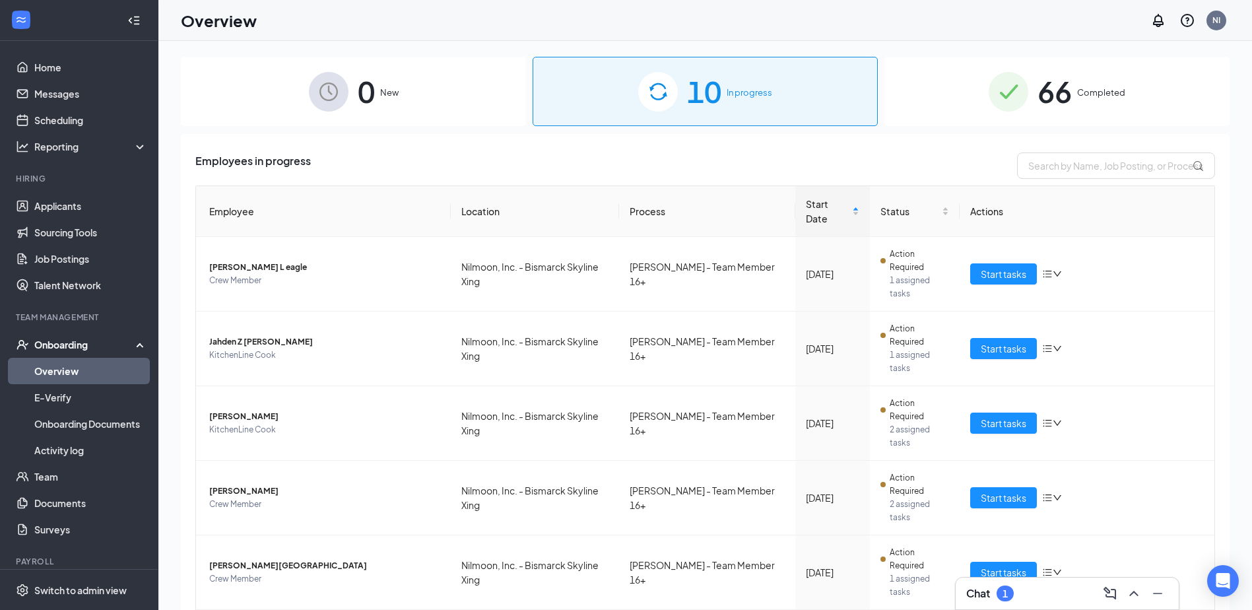
click at [1035, 600] on div "Chat 1" at bounding box center [1067, 593] width 202 height 21
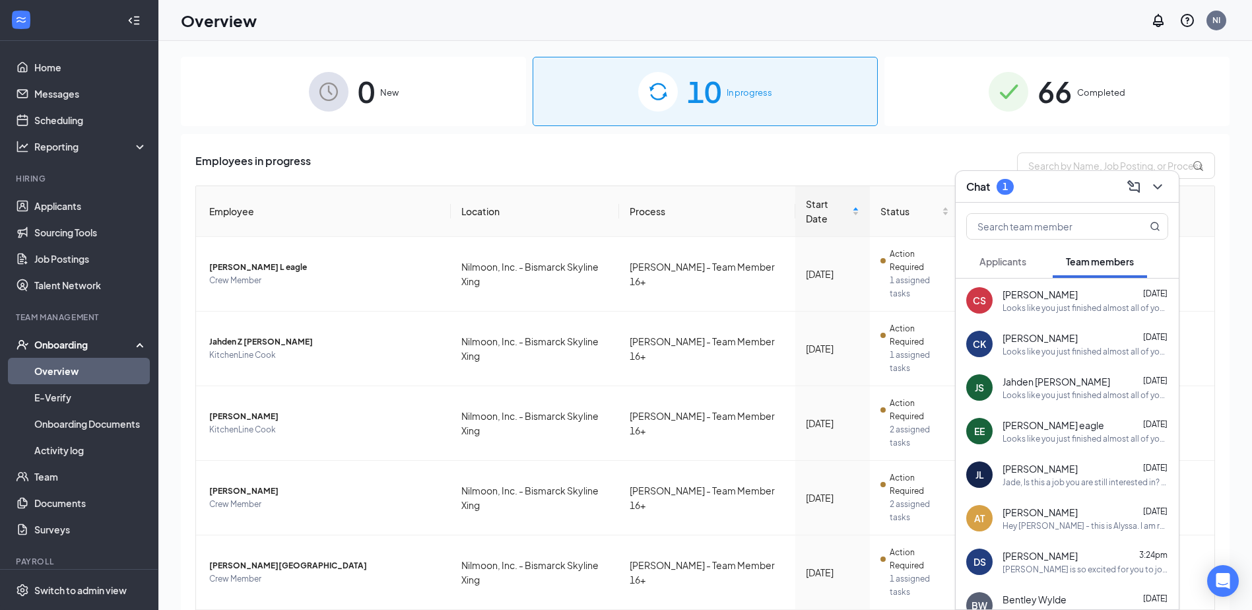
click at [1106, 303] on div "Looks like you just finished almost all of your paperwork. Before you can start…" at bounding box center [1086, 307] width 166 height 11
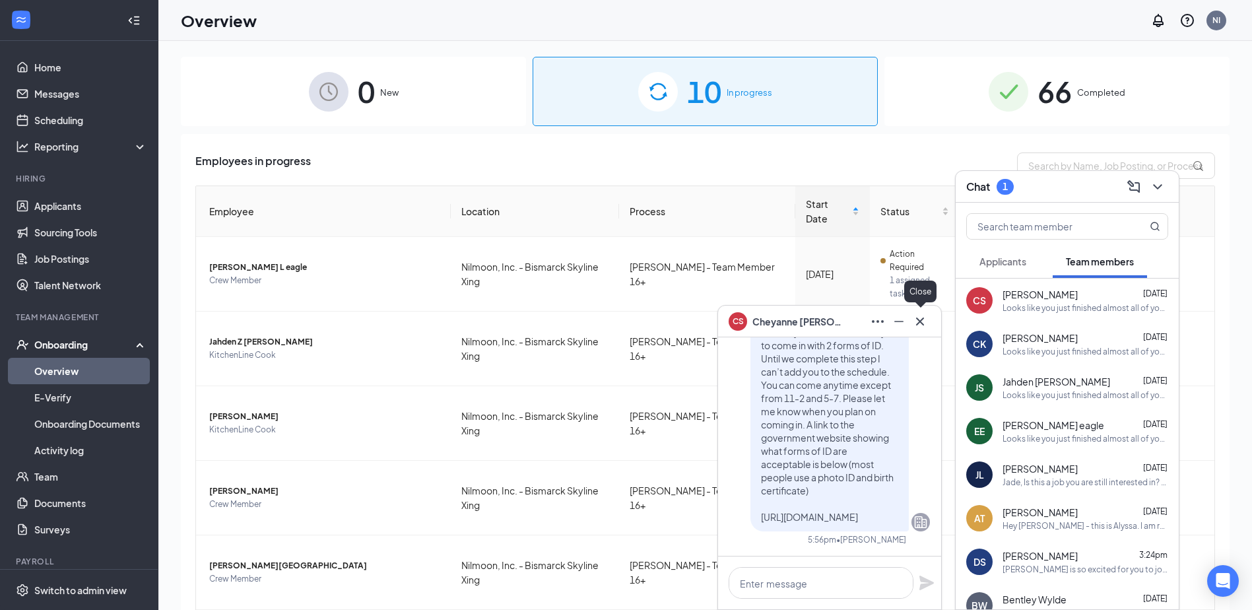
click at [928, 321] on button at bounding box center [920, 321] width 21 height 21
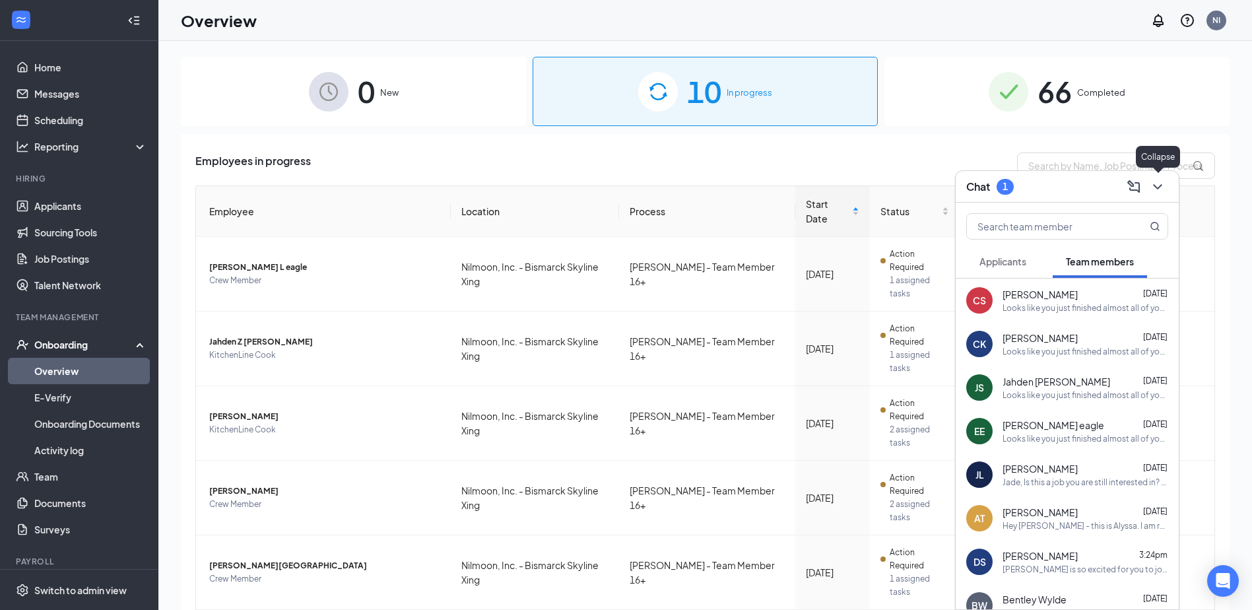
click at [1158, 191] on icon "ChevronDown" at bounding box center [1158, 187] width 16 height 16
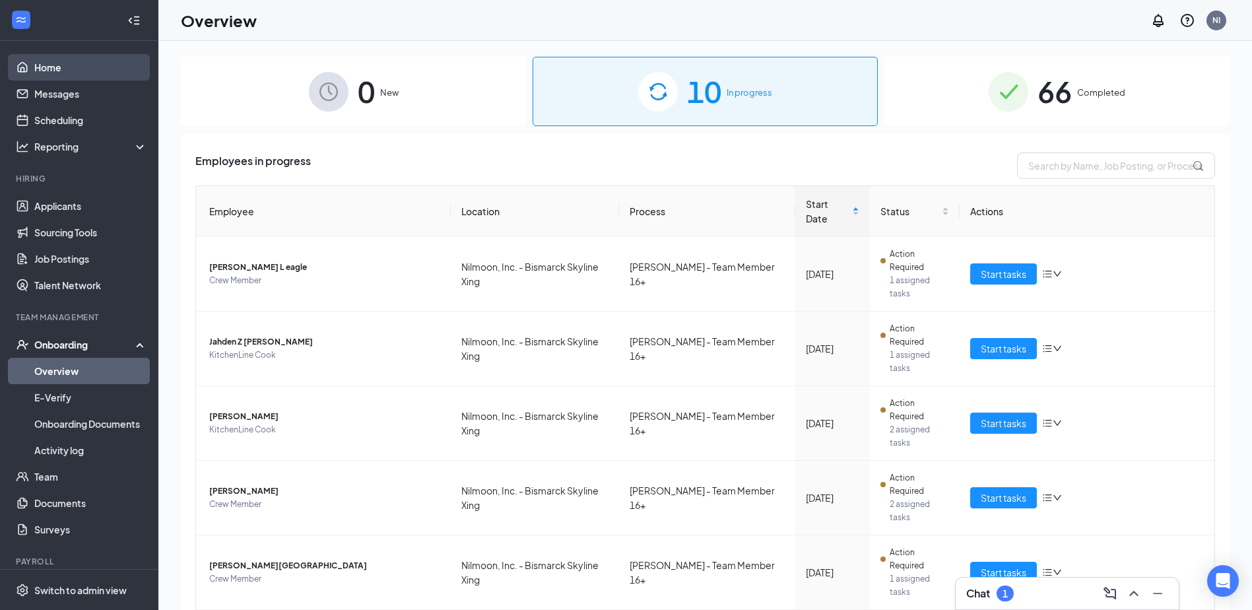
click at [34, 62] on link "Home" at bounding box center [90, 67] width 113 height 26
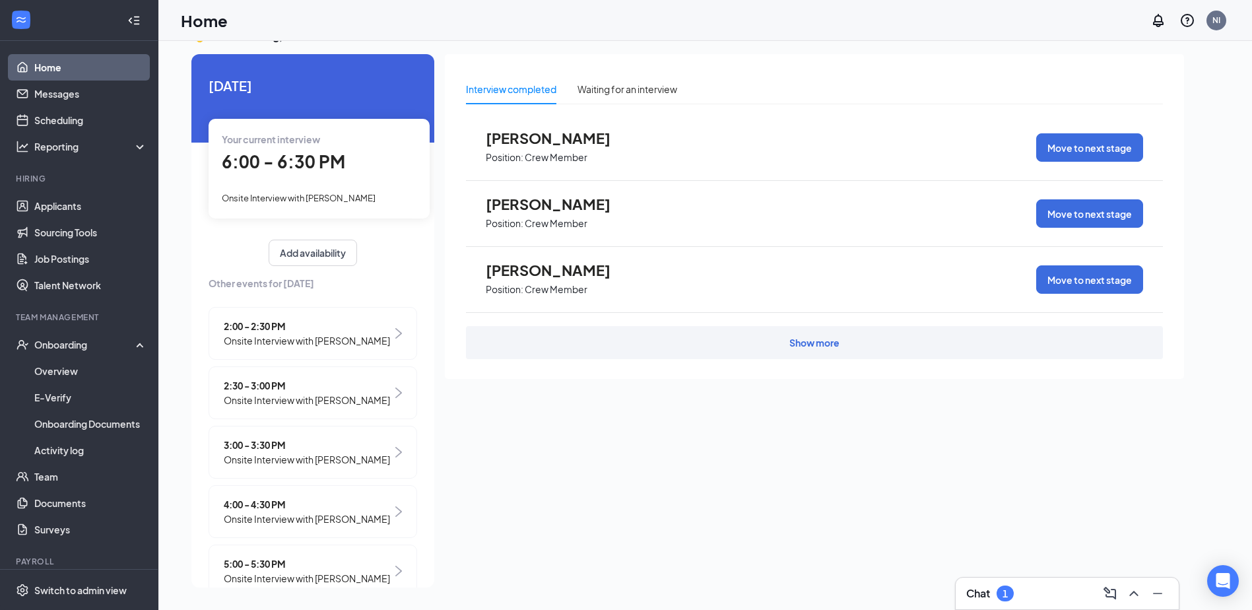
click at [88, 69] on link "Home" at bounding box center [90, 67] width 113 height 26
click at [100, 215] on link "Applicants" at bounding box center [90, 206] width 113 height 26
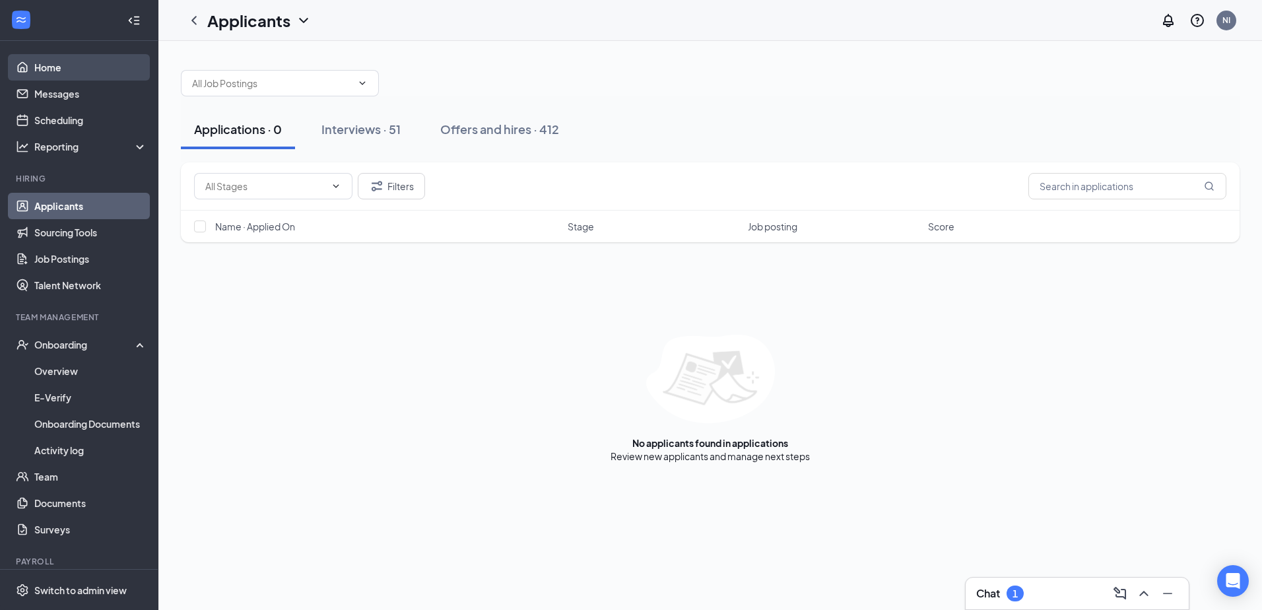
click at [36, 75] on link "Home" at bounding box center [90, 67] width 113 height 26
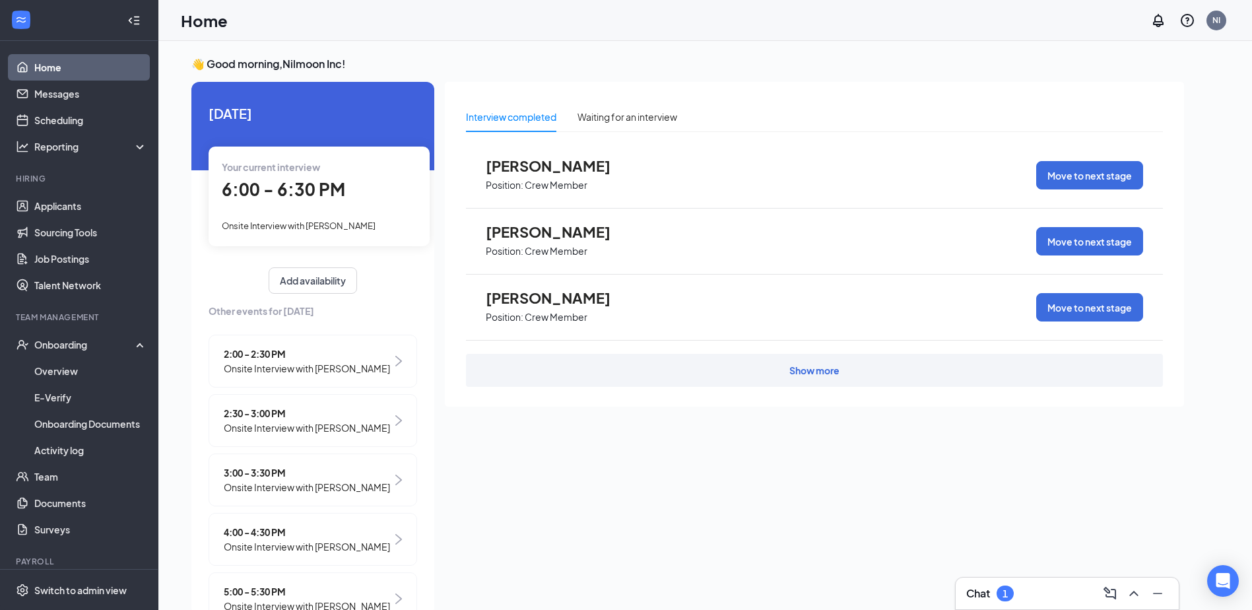
click at [341, 202] on div "6:00 - 6:30 PM" at bounding box center [319, 189] width 195 height 27
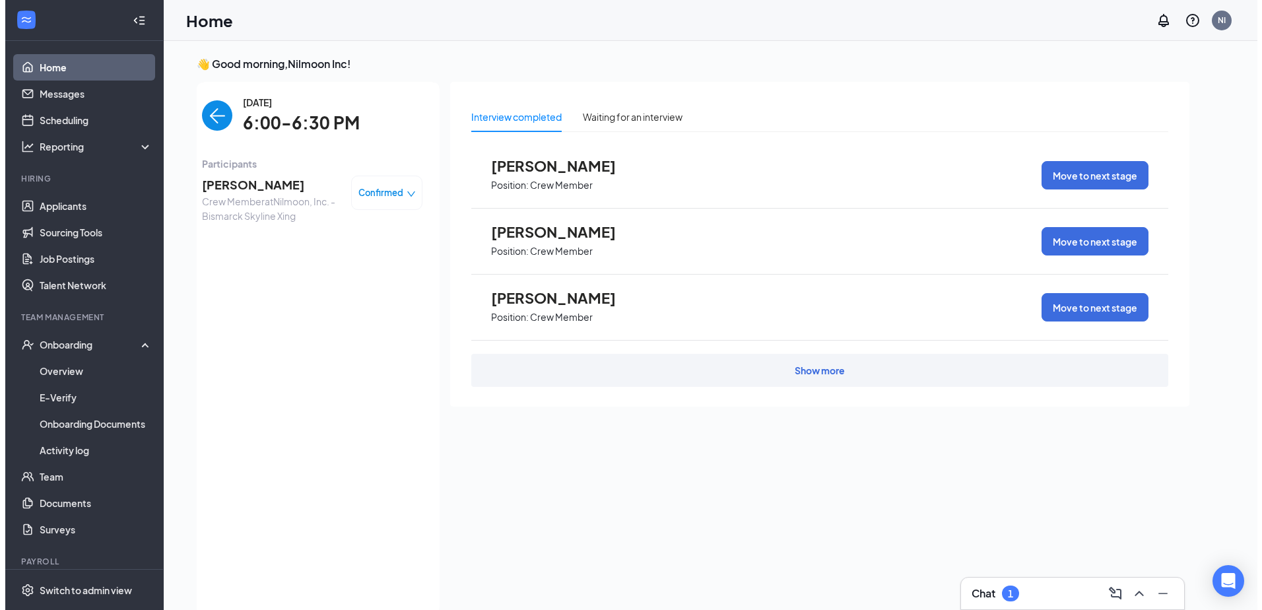
scroll to position [5, 0]
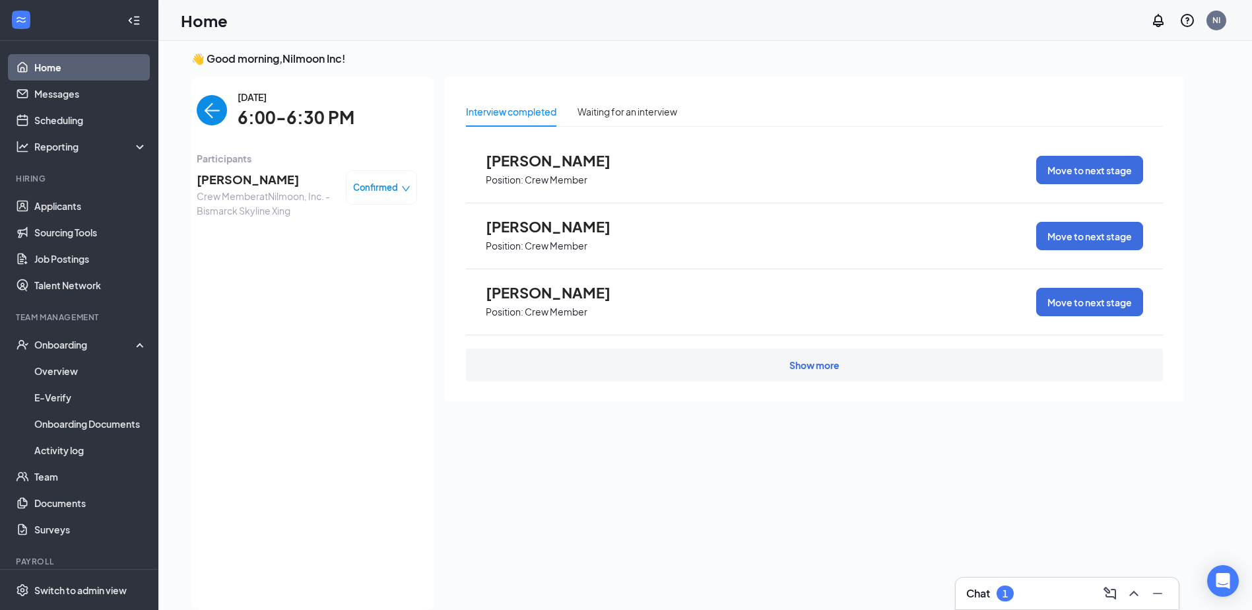
click at [212, 180] on span "Javon Johnson" at bounding box center [266, 179] width 139 height 18
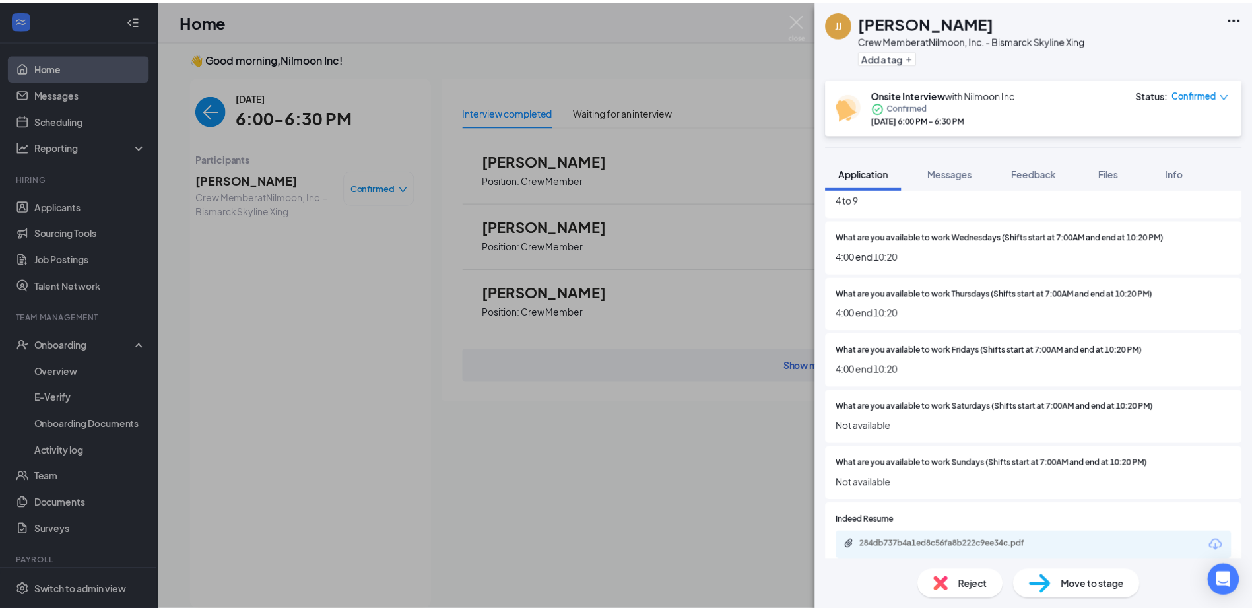
scroll to position [325, 0]
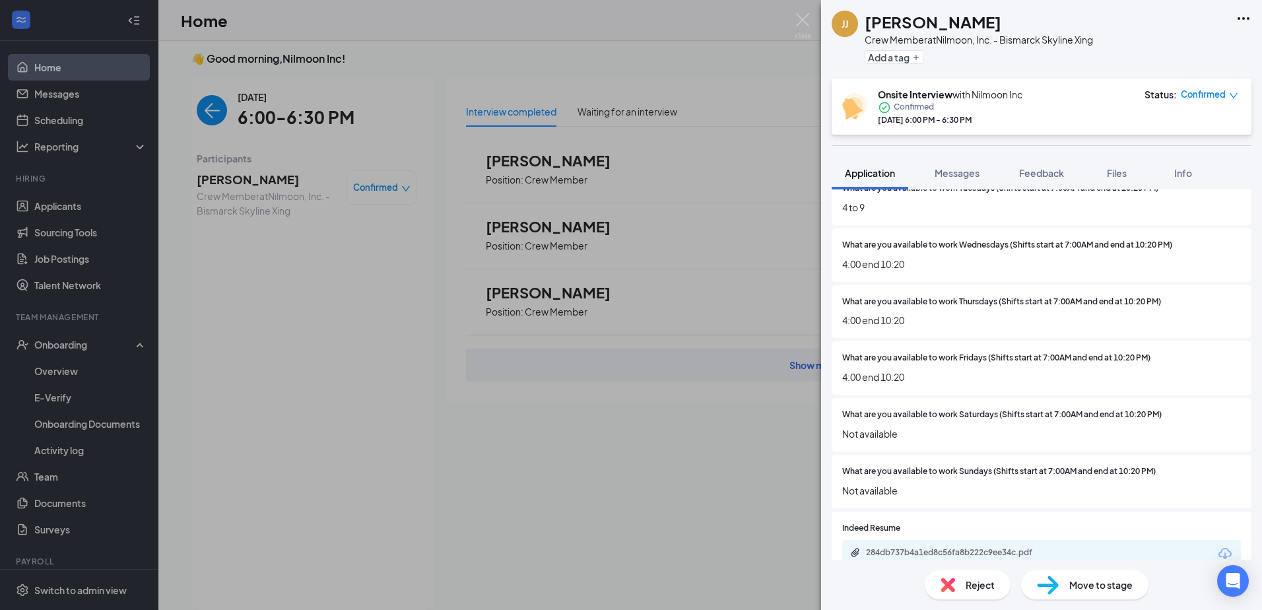
click at [1082, 587] on span "Move to stage" at bounding box center [1100, 585] width 63 height 15
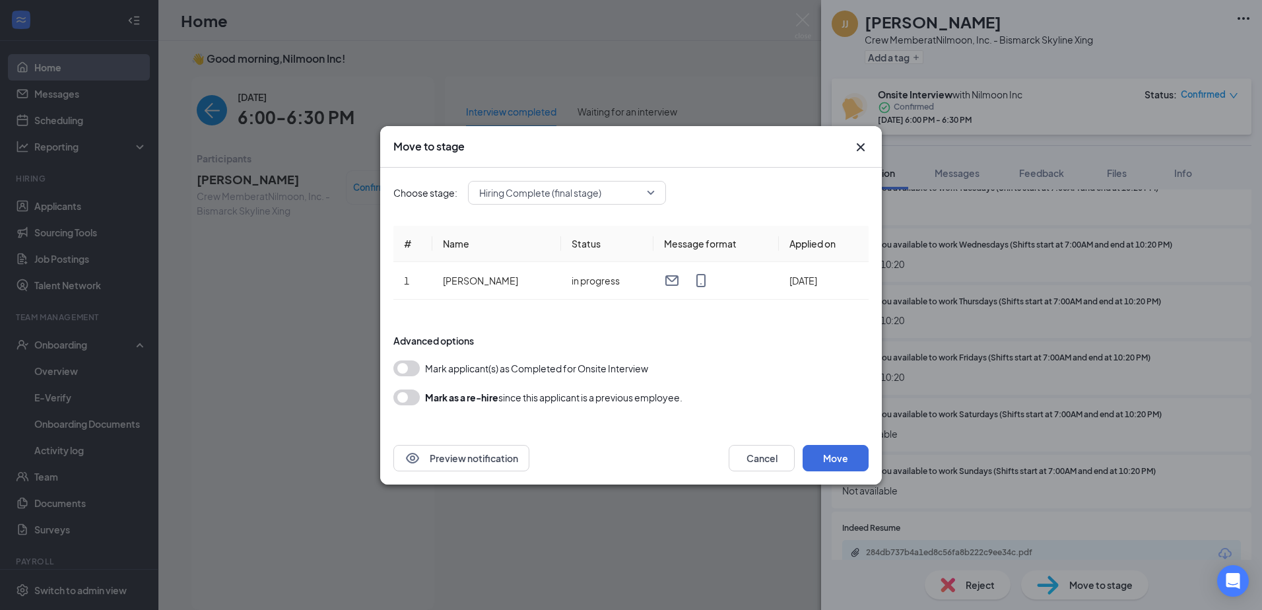
click at [417, 366] on button "button" at bounding box center [406, 368] width 26 height 16
click at [835, 461] on button "Move" at bounding box center [836, 458] width 66 height 26
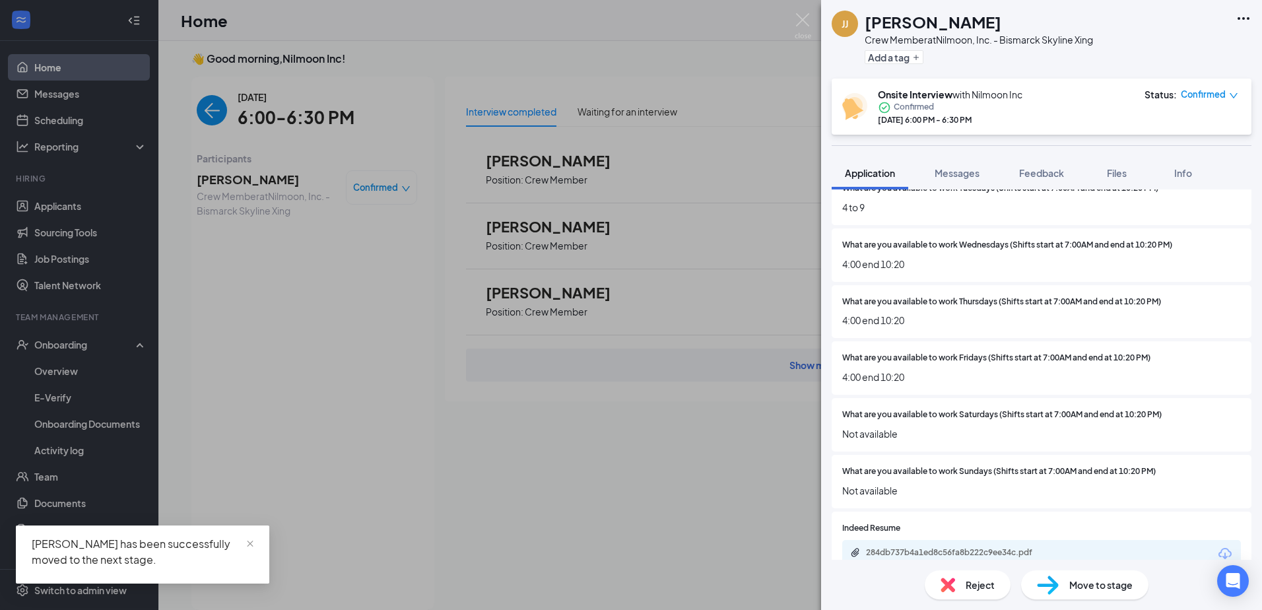
click at [531, 451] on div "JJ Javon Johnson Crew Member at Nilmoon, Inc. - Bismarck Skyline Xing Add a tag…" at bounding box center [631, 305] width 1262 height 610
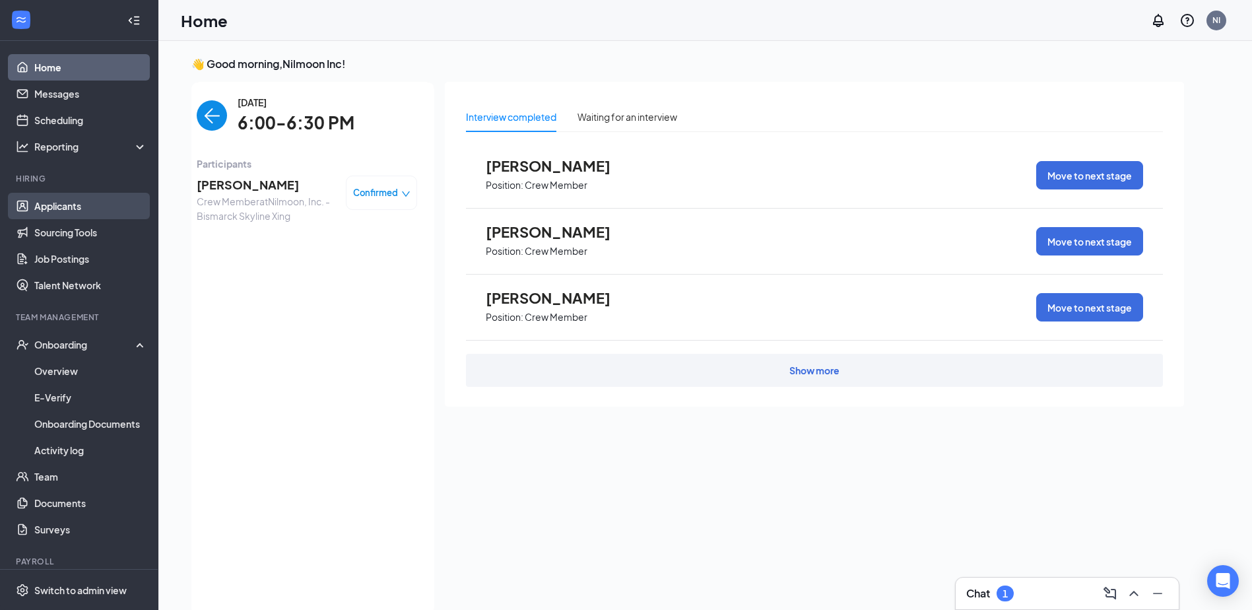
click at [66, 207] on link "Applicants" at bounding box center [90, 206] width 113 height 26
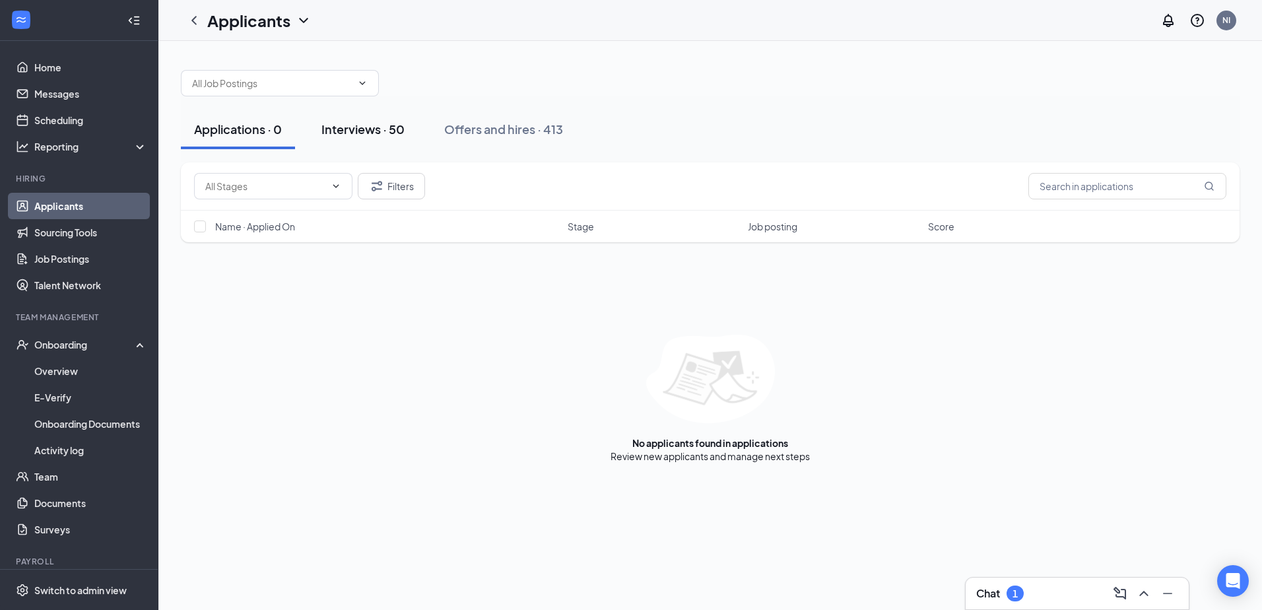
click at [356, 117] on button "Interviews · 50" at bounding box center [363, 130] width 110 height 40
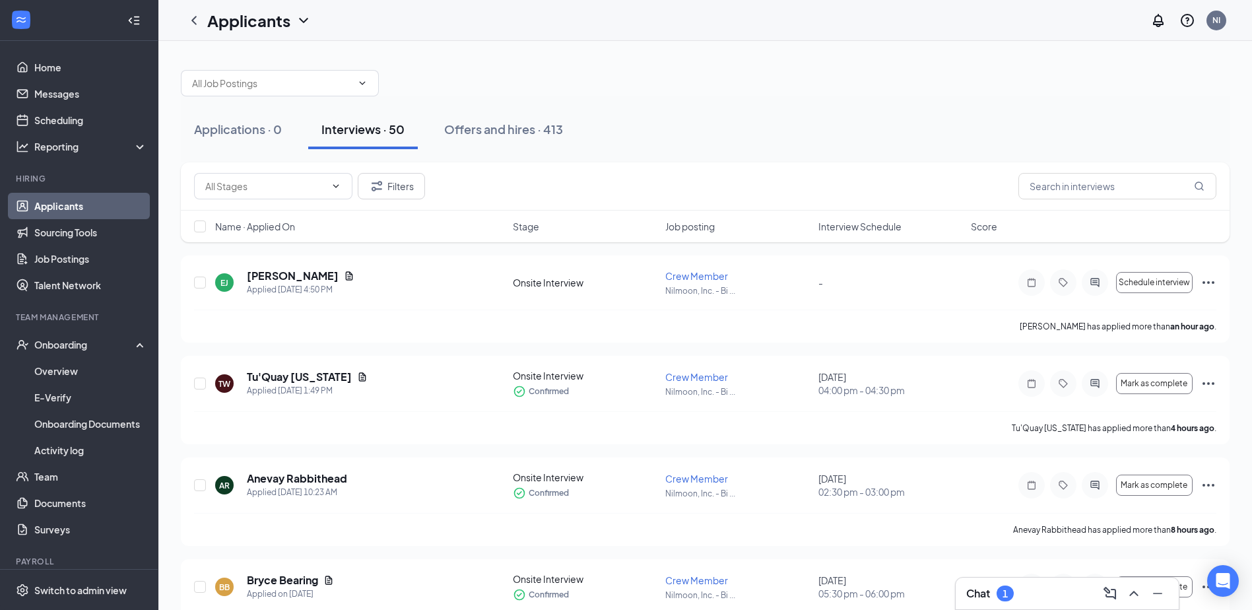
click at [850, 222] on span "Interview Schedule" at bounding box center [859, 226] width 83 height 13
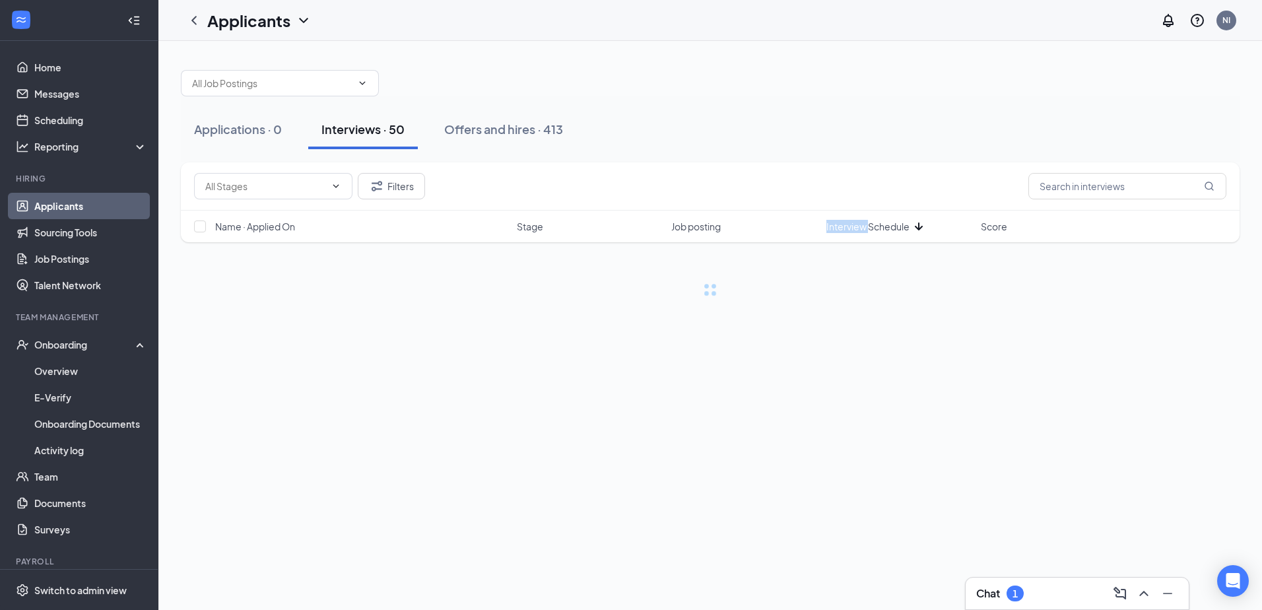
click at [850, 222] on span "Interview Schedule" at bounding box center [867, 226] width 83 height 13
drag, startPoint x: 850, startPoint y: 222, endPoint x: 892, endPoint y: 276, distance: 68.7
click at [892, 276] on div "Filters Name · Applied On Stage Job posting Interview Schedule Score" at bounding box center [710, 229] width 1059 height 134
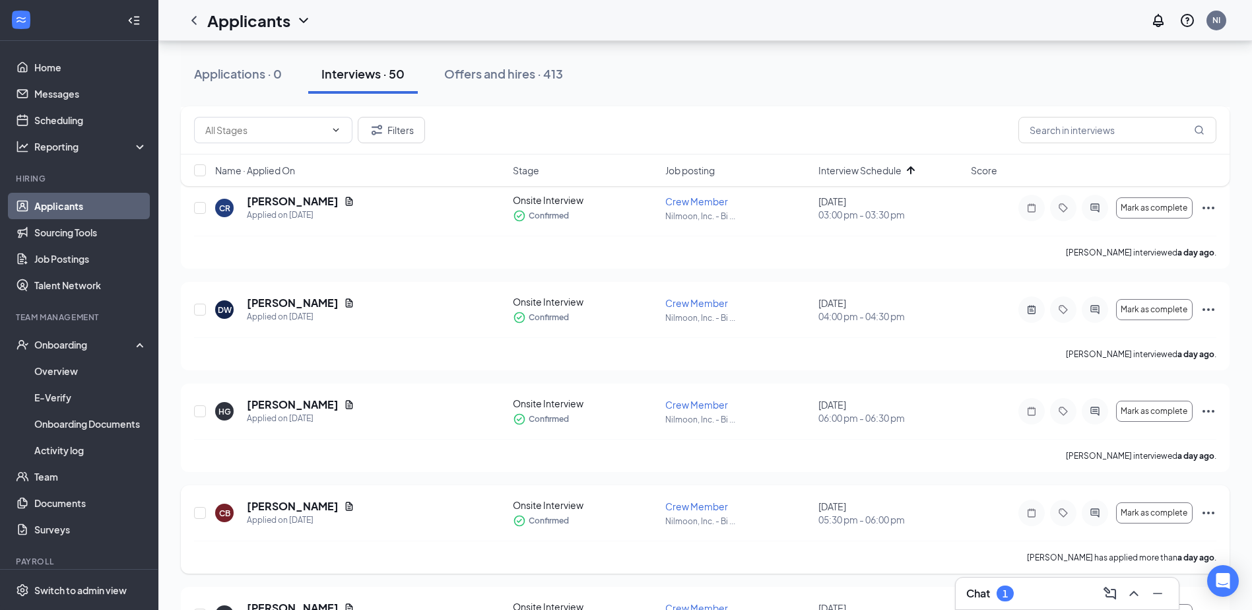
scroll to position [660, 0]
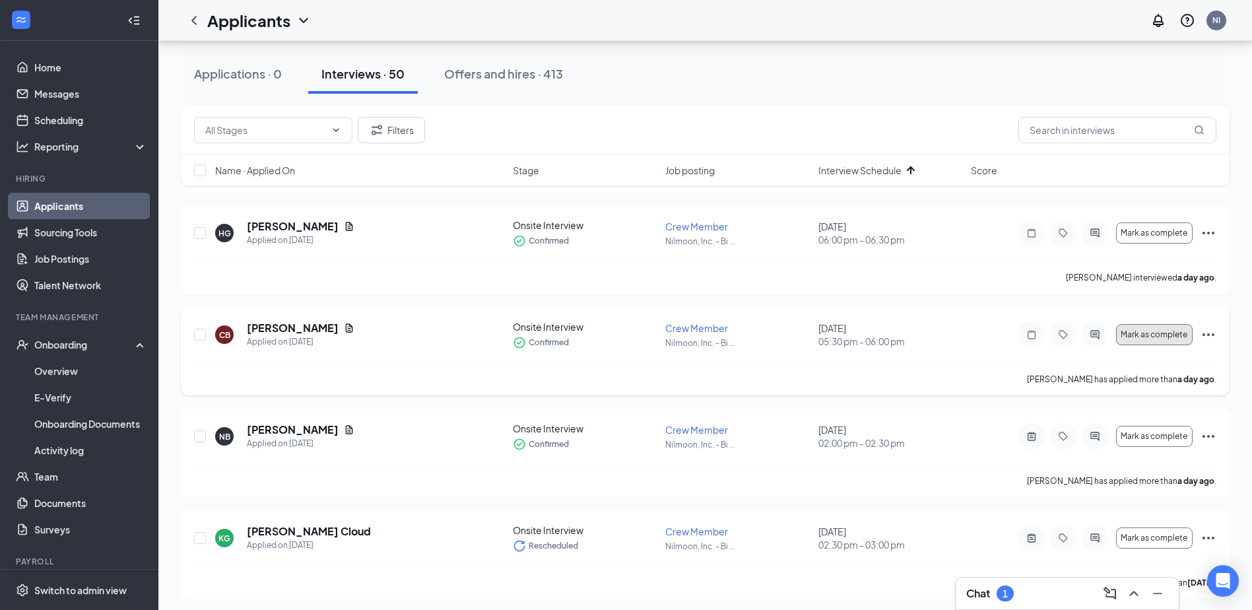
click at [1142, 331] on span "Mark as complete" at bounding box center [1154, 334] width 67 height 9
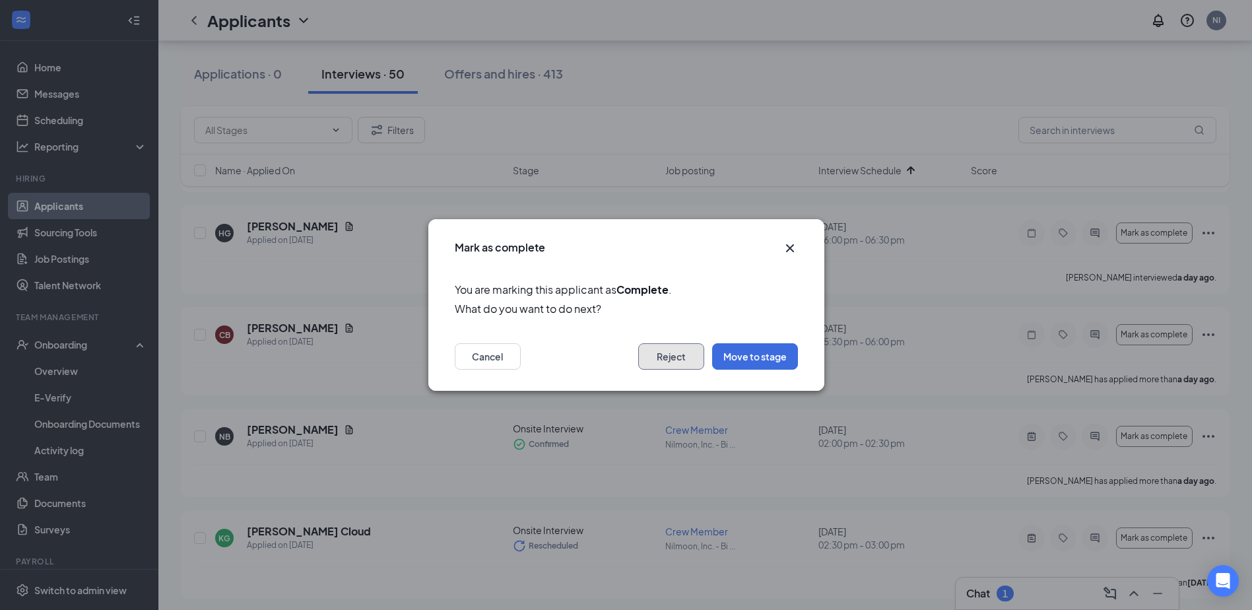
click at [682, 357] on button "Reject" at bounding box center [671, 356] width 66 height 26
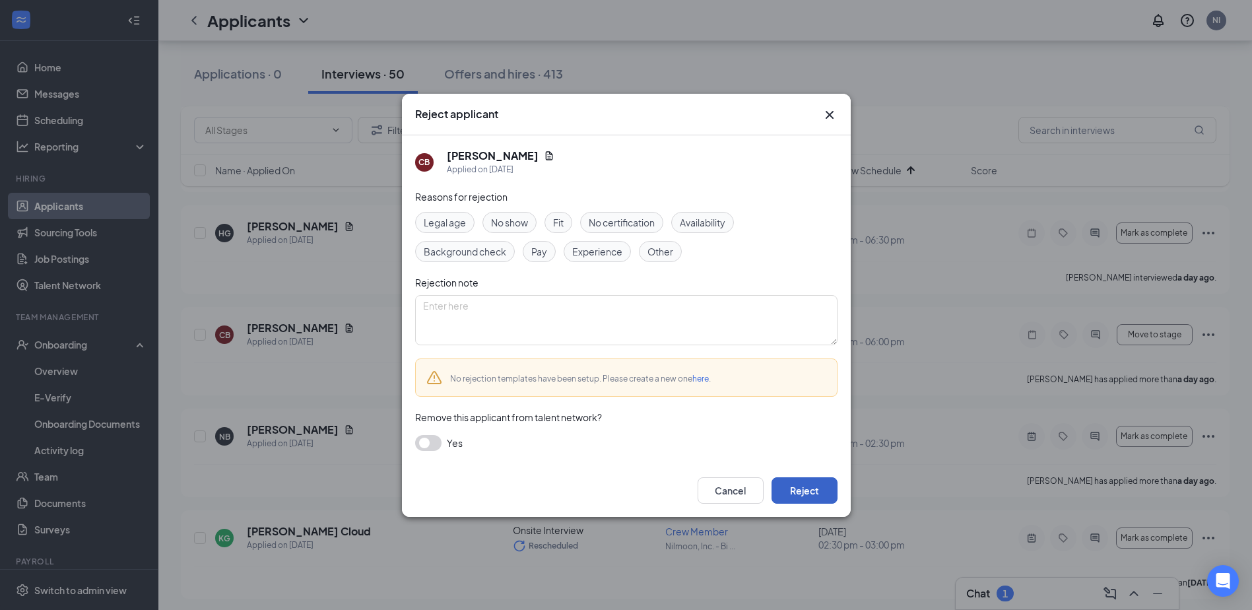
drag, startPoint x: 810, startPoint y: 484, endPoint x: 776, endPoint y: 486, distance: 33.7
click at [809, 484] on button "Reject" at bounding box center [805, 490] width 66 height 26
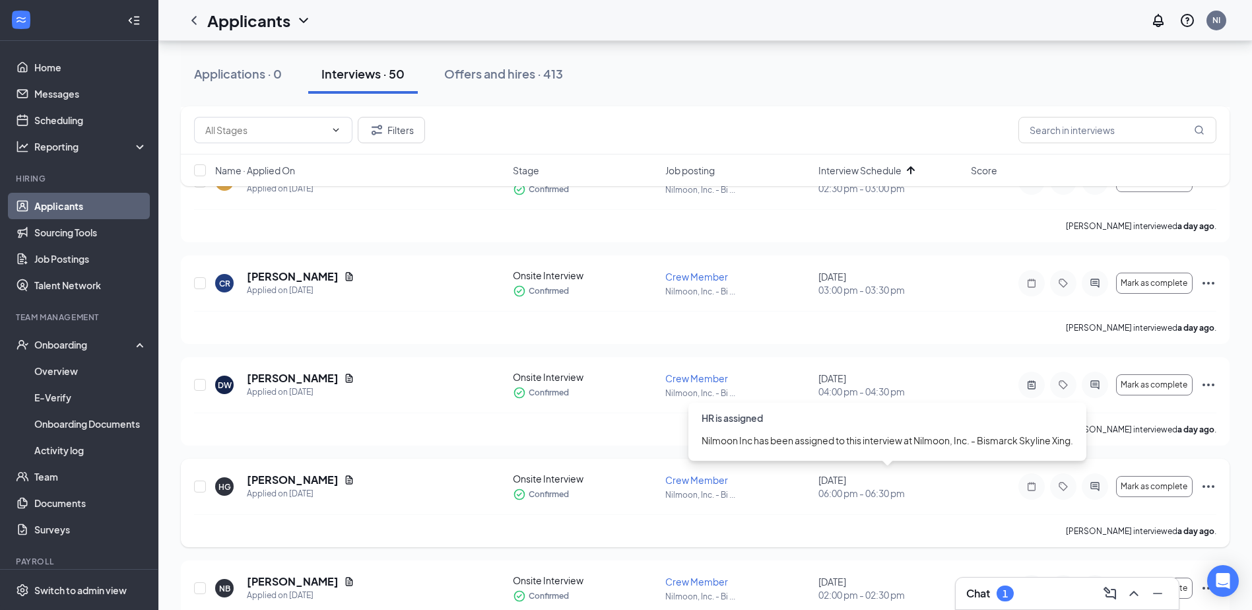
scroll to position [396, 0]
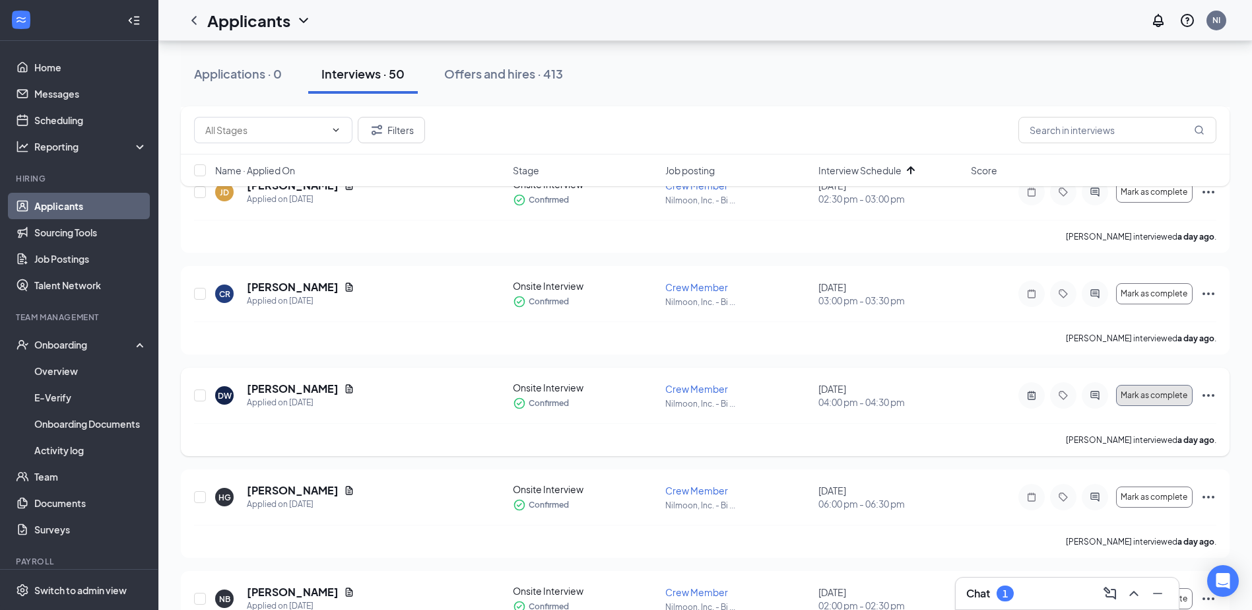
click at [1137, 397] on span "Mark as complete" at bounding box center [1154, 395] width 67 height 9
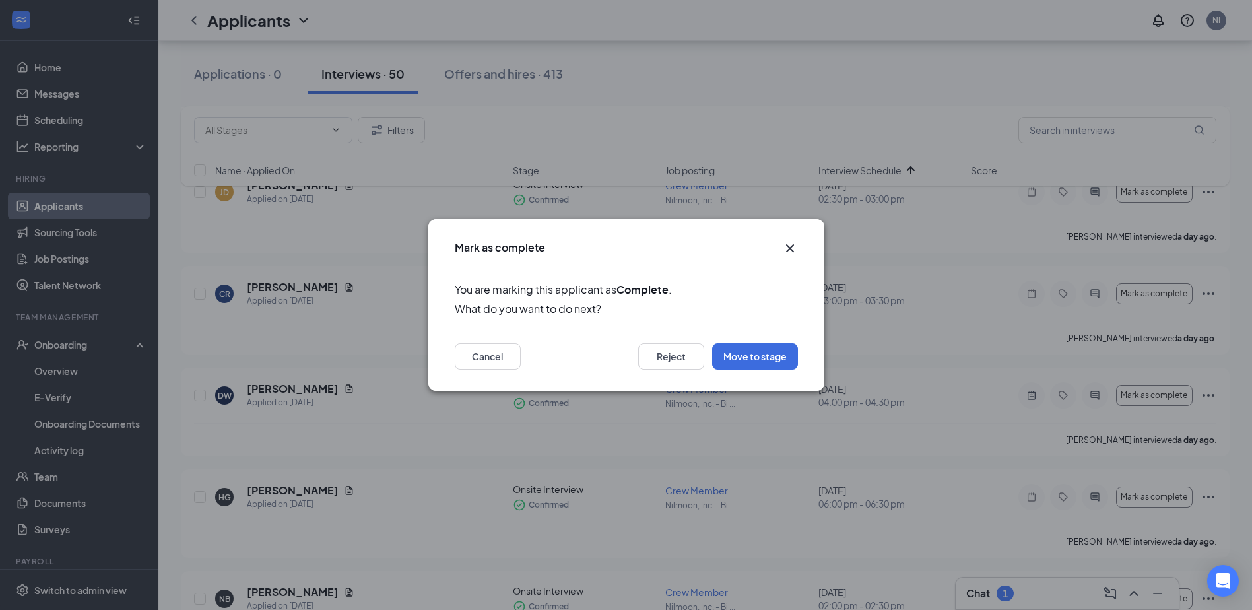
click at [789, 252] on icon "Cross" at bounding box center [790, 248] width 16 height 16
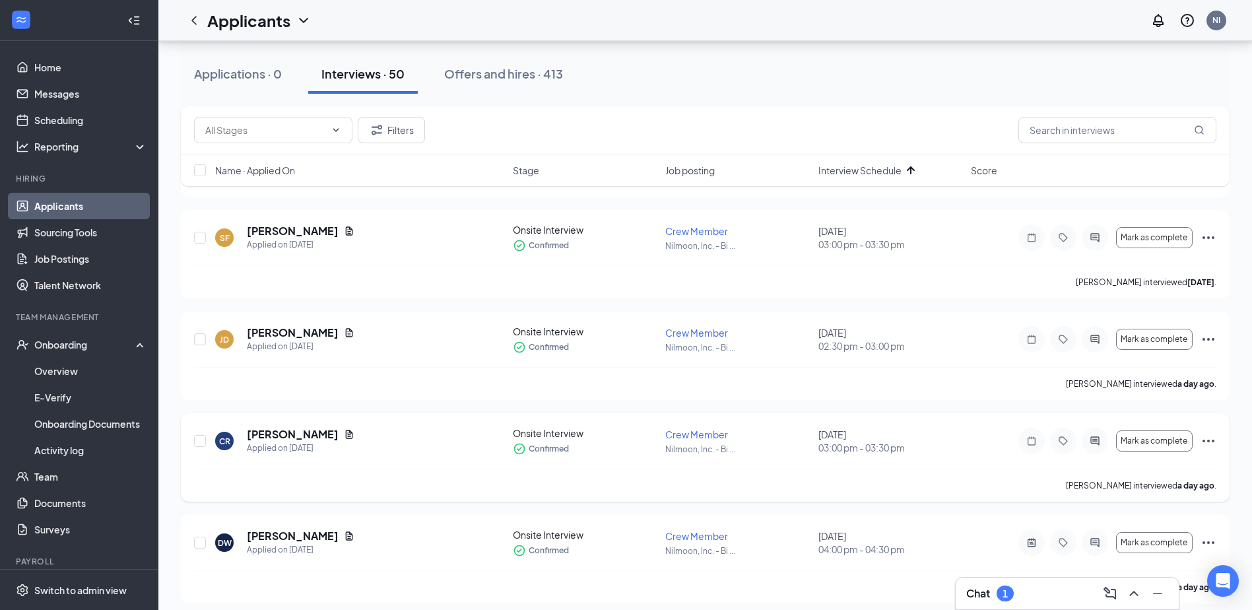
scroll to position [330, 0]
